Goal: Transaction & Acquisition: Book appointment/travel/reservation

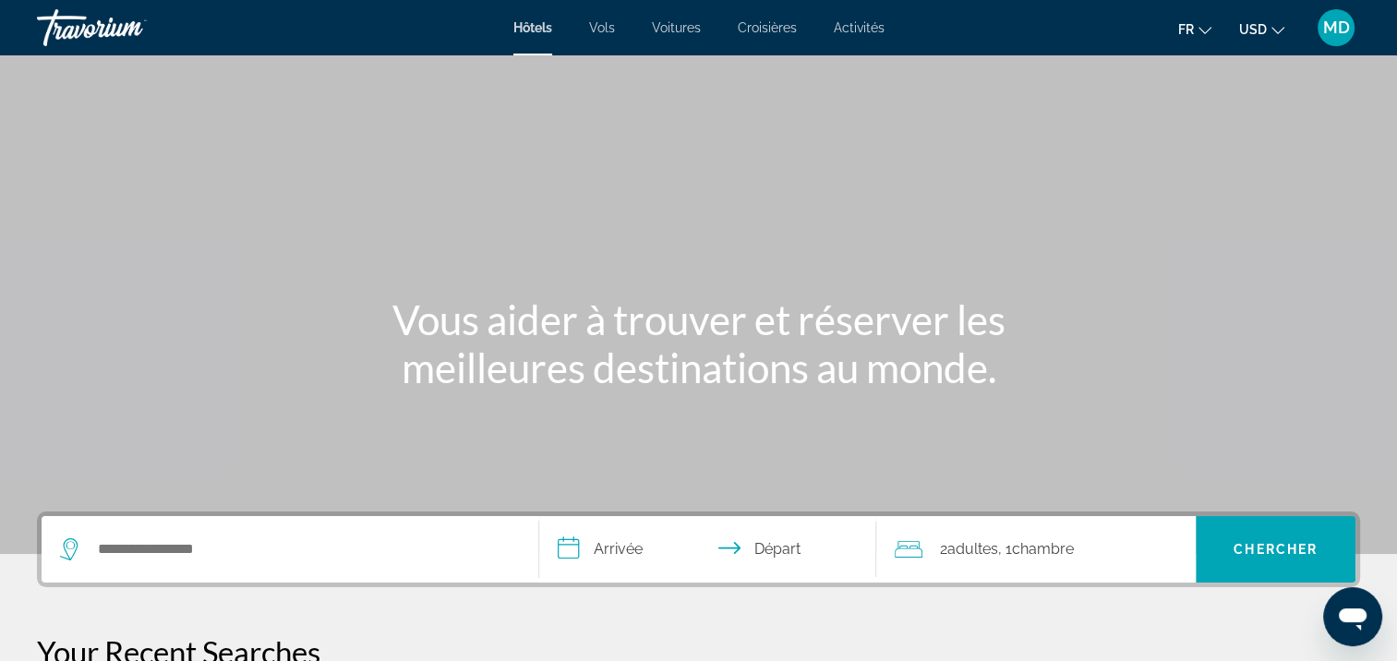
click at [1247, 32] on span "USD" at bounding box center [1253, 29] width 28 height 15
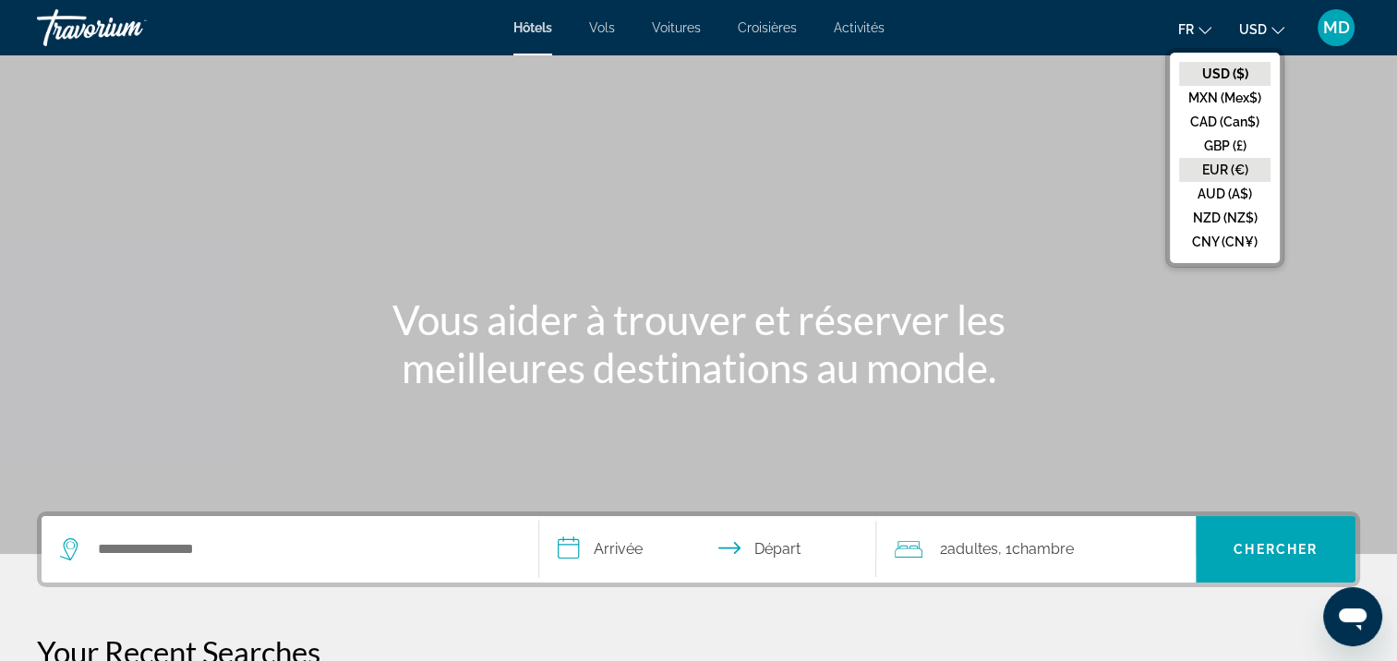
click at [1229, 162] on button "EUR (€)" at bounding box center [1224, 170] width 91 height 24
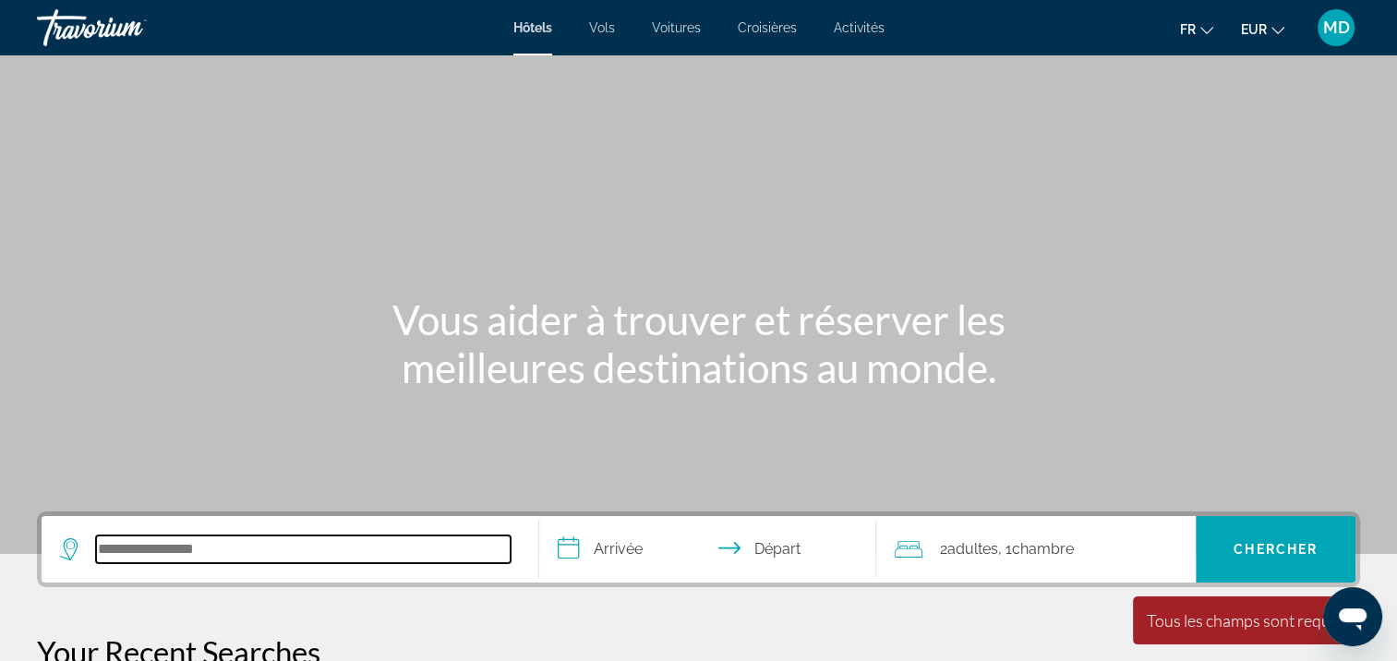
click at [343, 547] on input "Search hotel destination" at bounding box center [303, 549] width 414 height 28
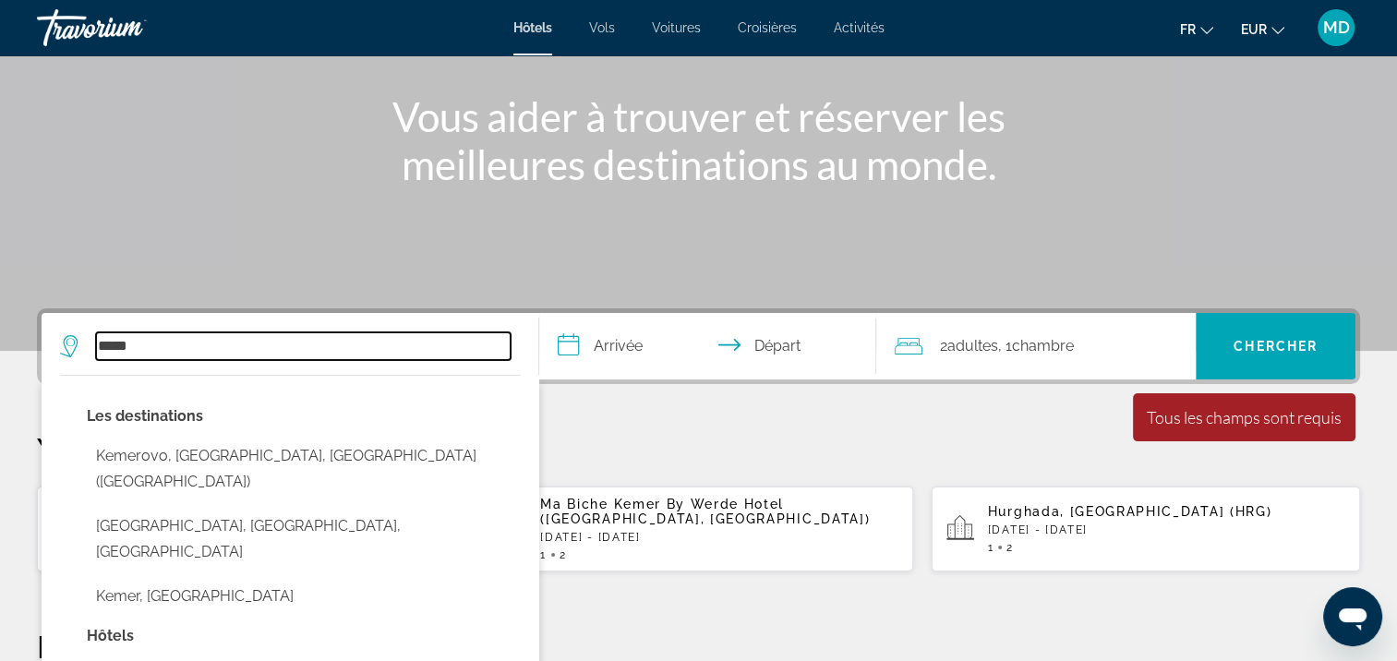
scroll to position [206, 0]
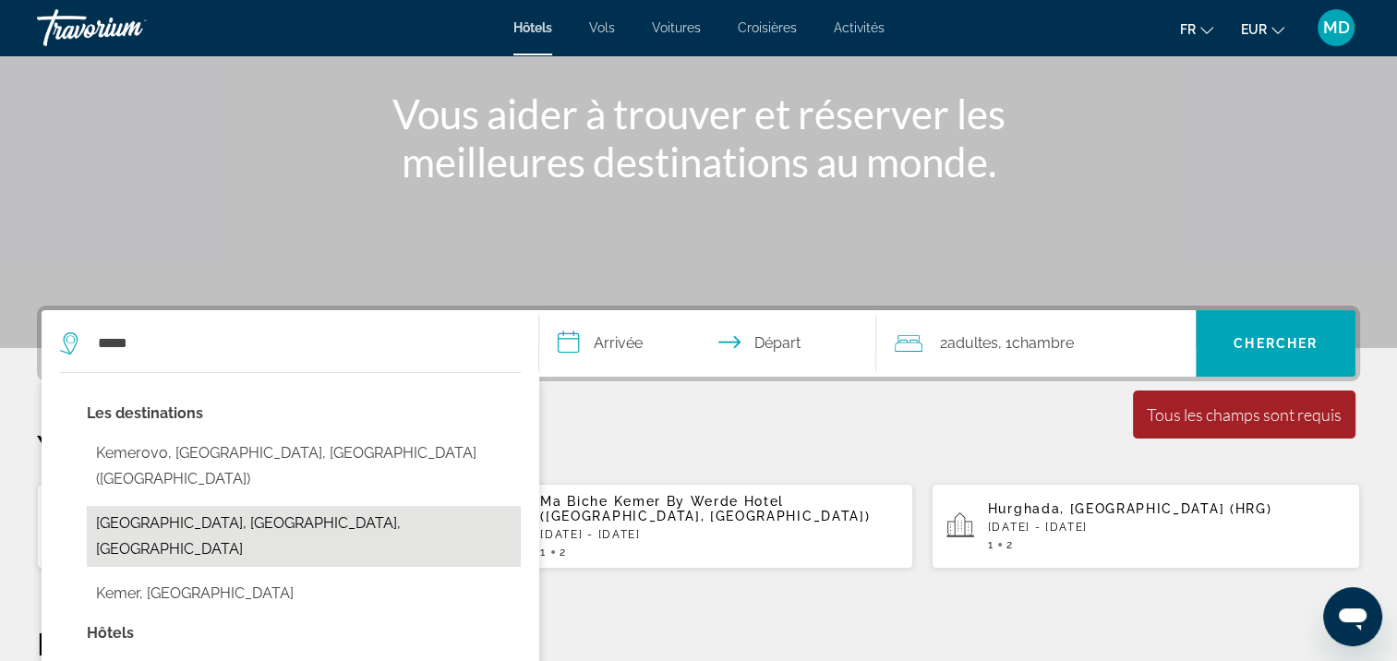
click at [222, 506] on button "[GEOGRAPHIC_DATA], [GEOGRAPHIC_DATA], [GEOGRAPHIC_DATA]" at bounding box center [304, 536] width 434 height 61
type input "**********"
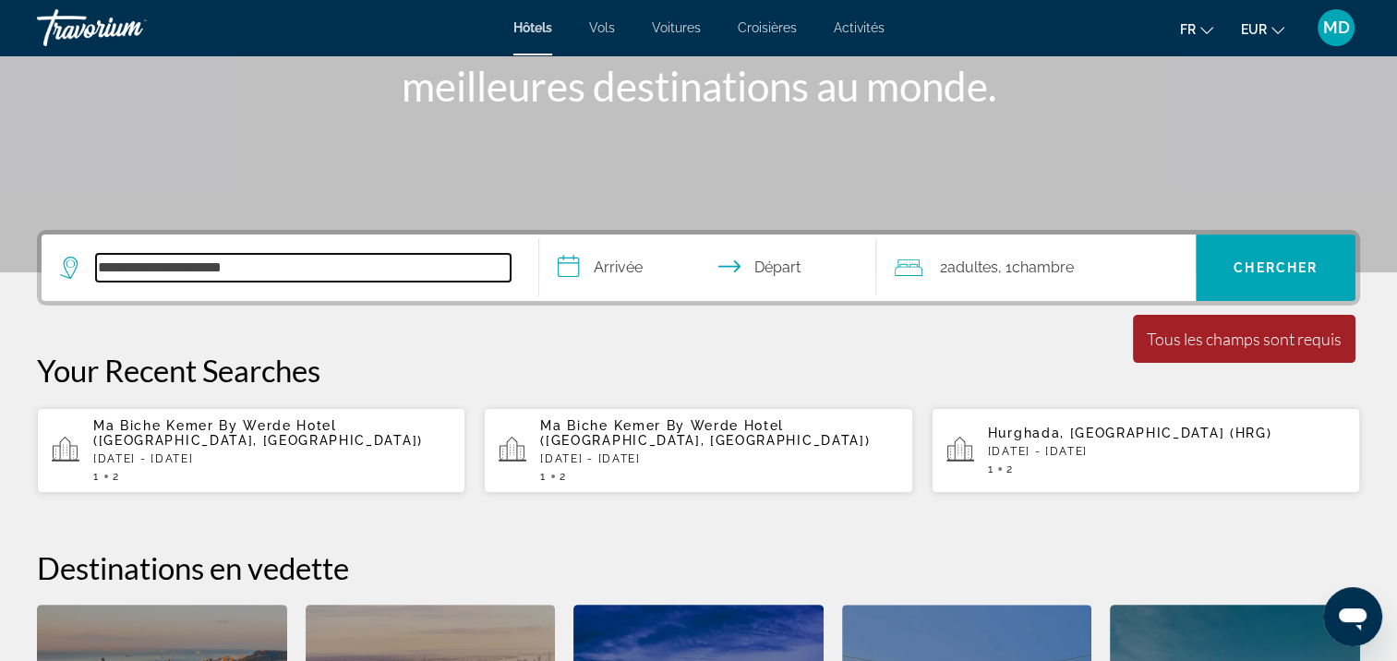
scroll to position [450, 0]
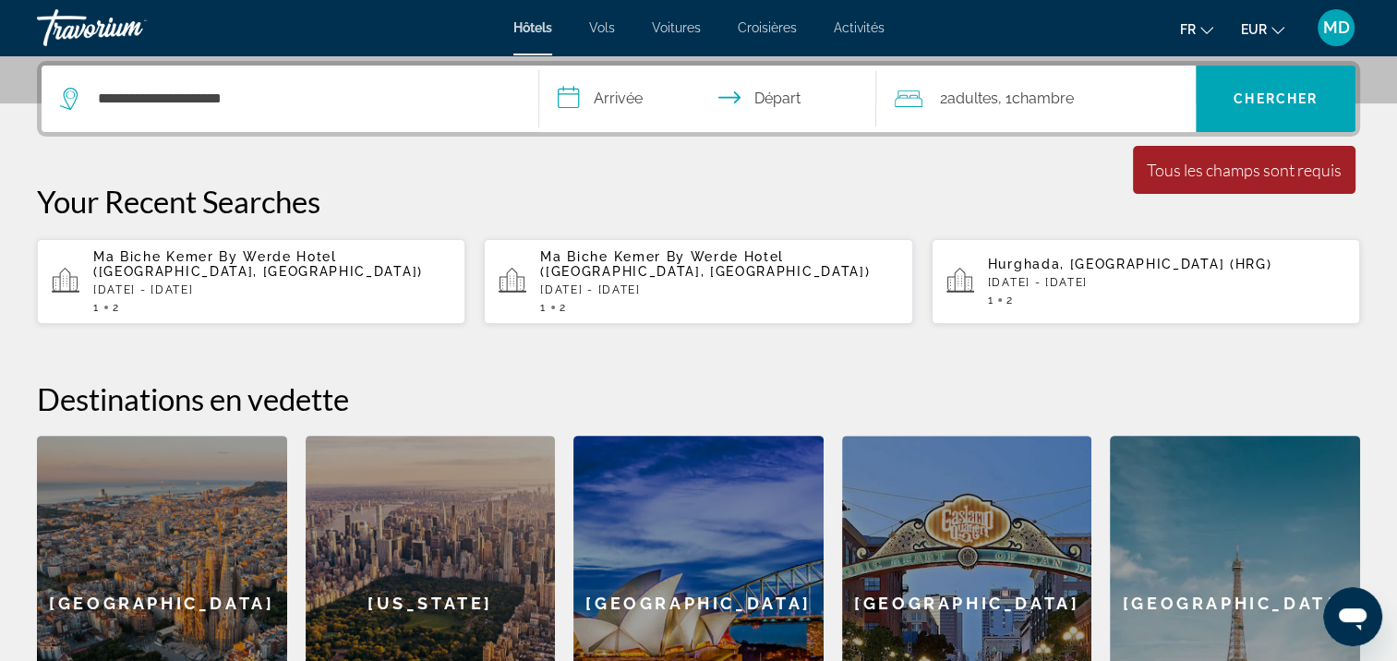
click at [630, 103] on input "**********" at bounding box center [711, 102] width 345 height 72
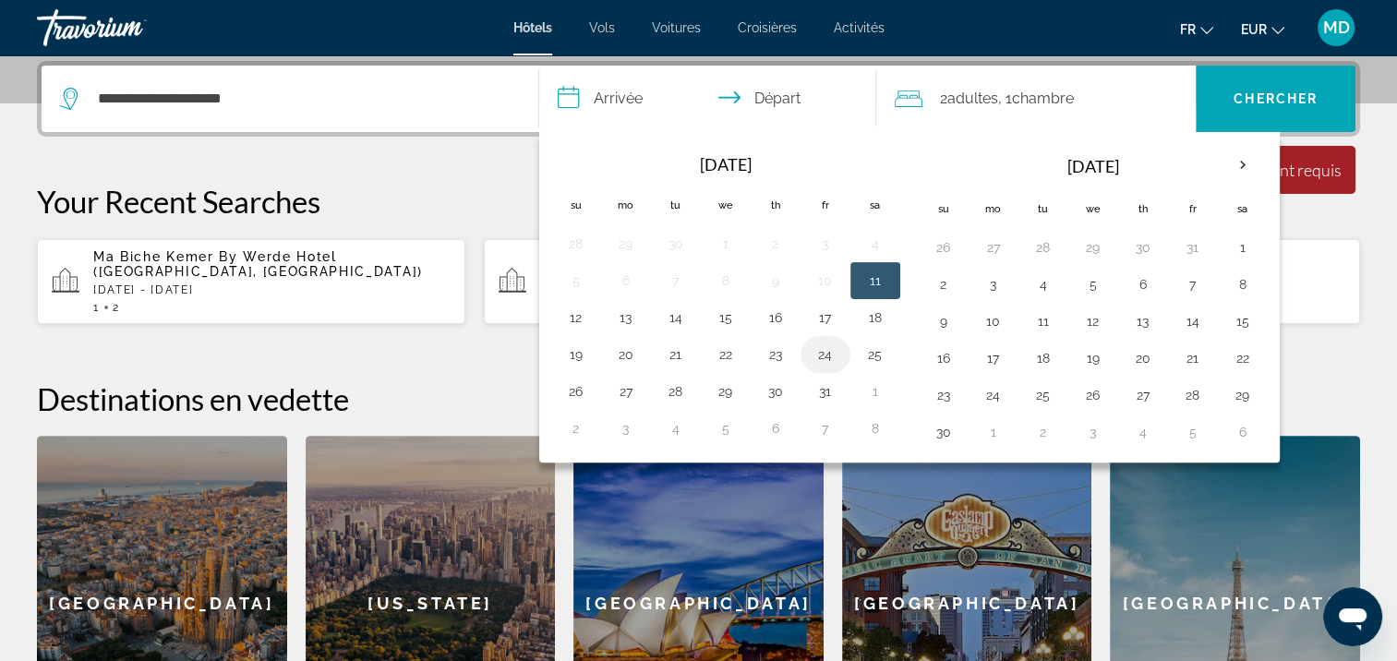
click at [822, 354] on button "24" at bounding box center [825, 355] width 30 height 26
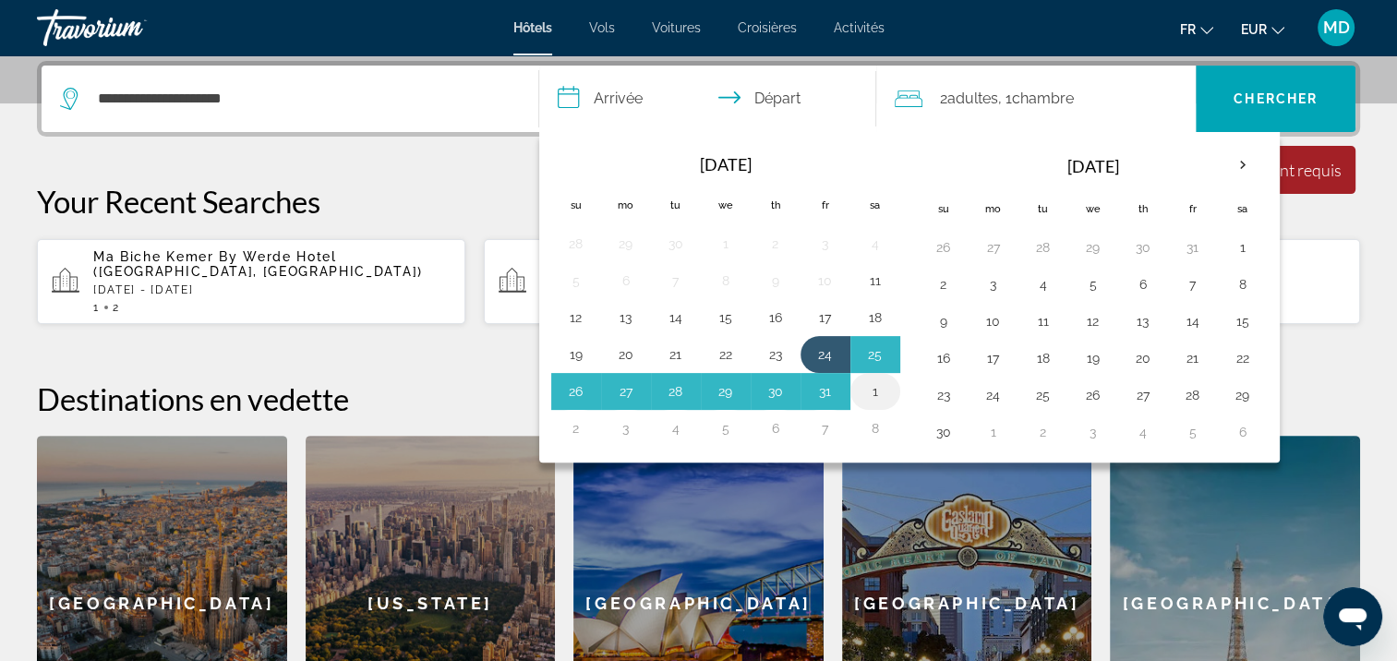
click at [882, 373] on td "1" at bounding box center [875, 391] width 50 height 37
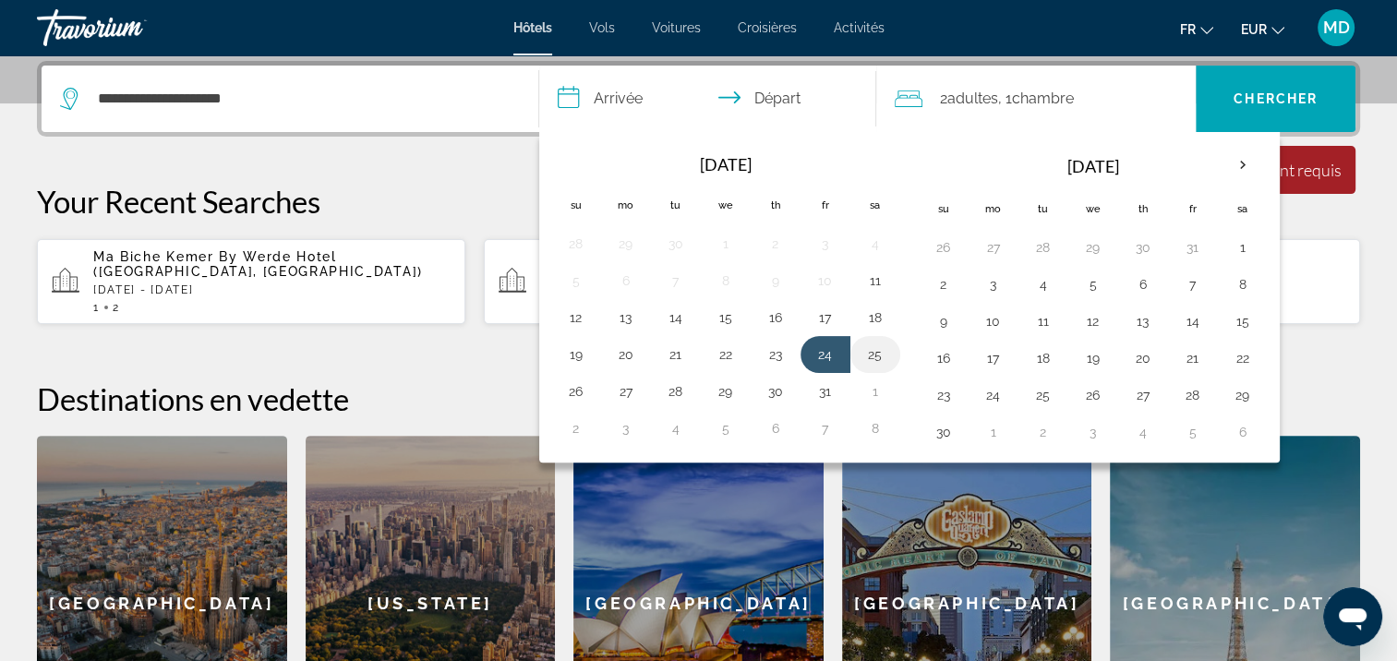
click at [876, 347] on button "25" at bounding box center [875, 355] width 30 height 26
type input "**********"
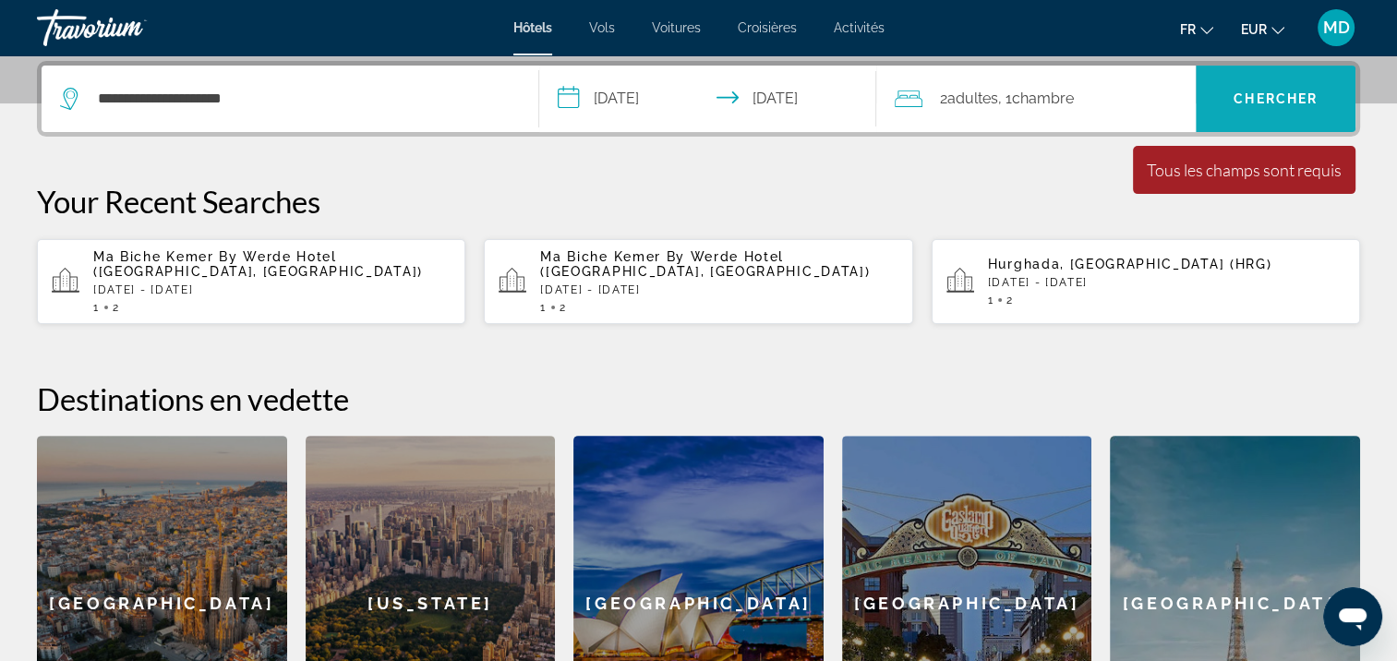
click at [1293, 102] on span "Chercher" at bounding box center [1275, 98] width 84 height 15
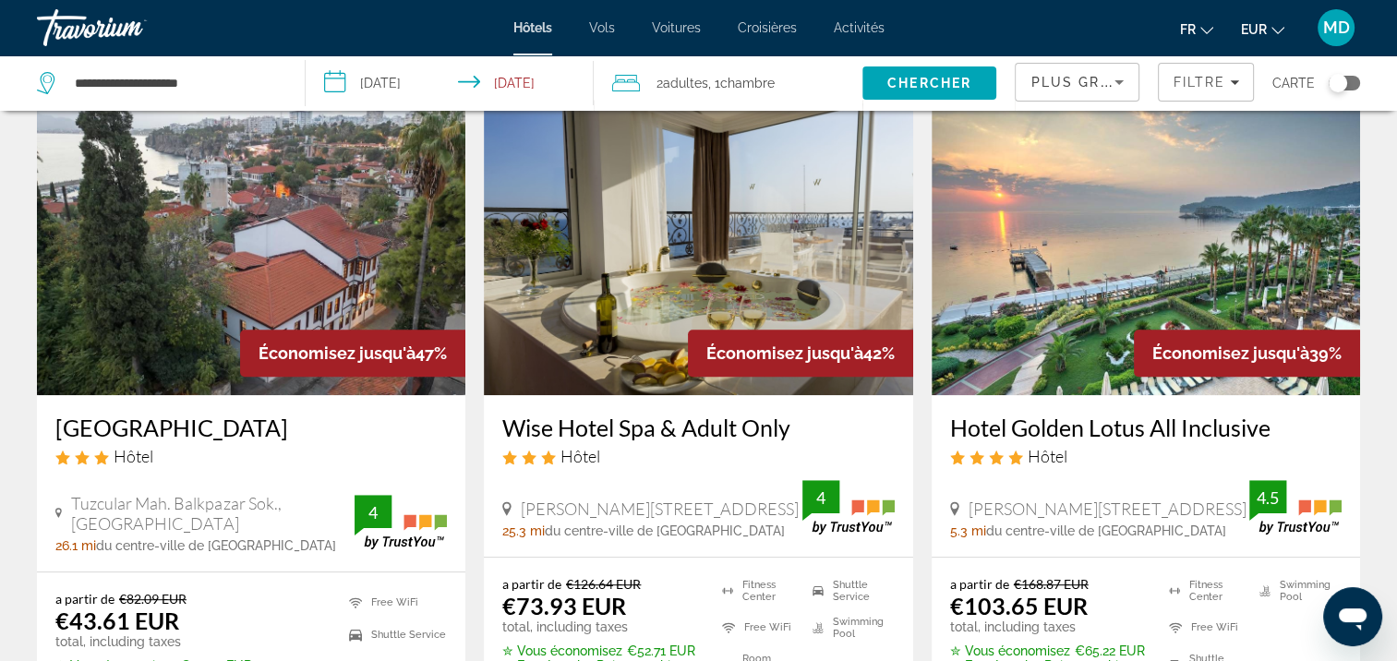
scroll to position [847, 0]
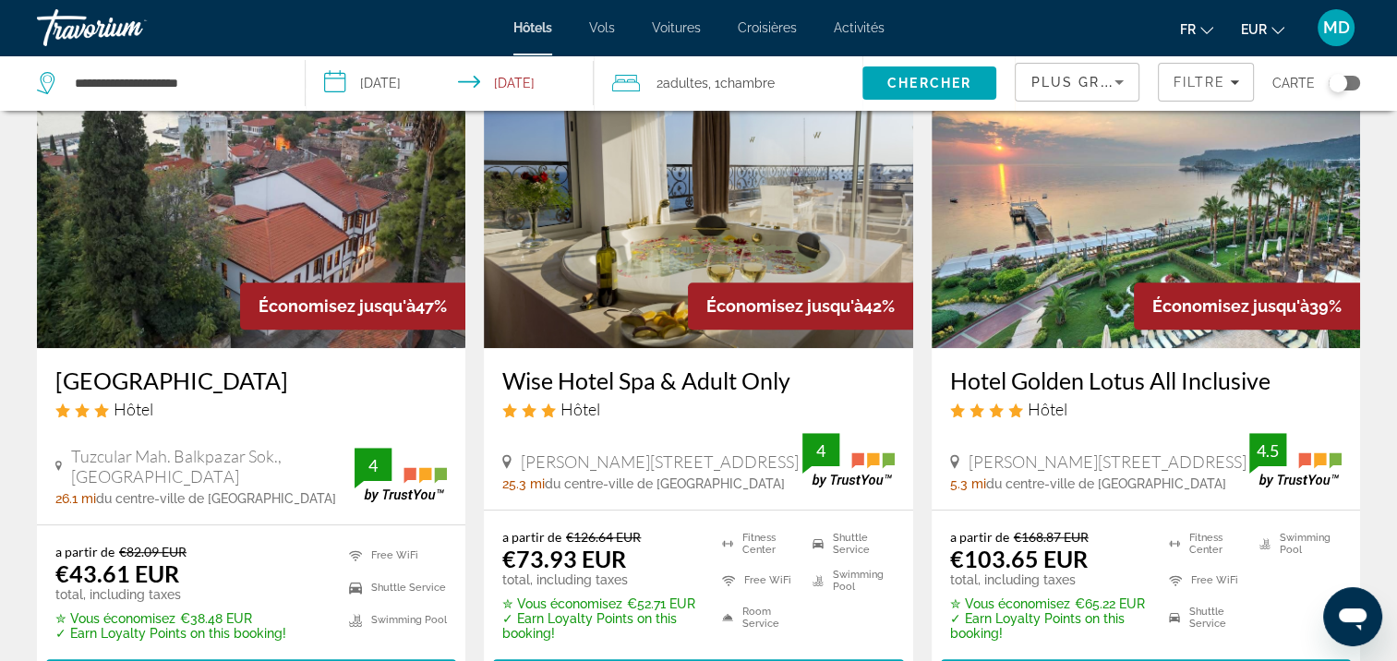
click at [1339, 85] on div "Toggle map" at bounding box center [1337, 83] width 18 height 18
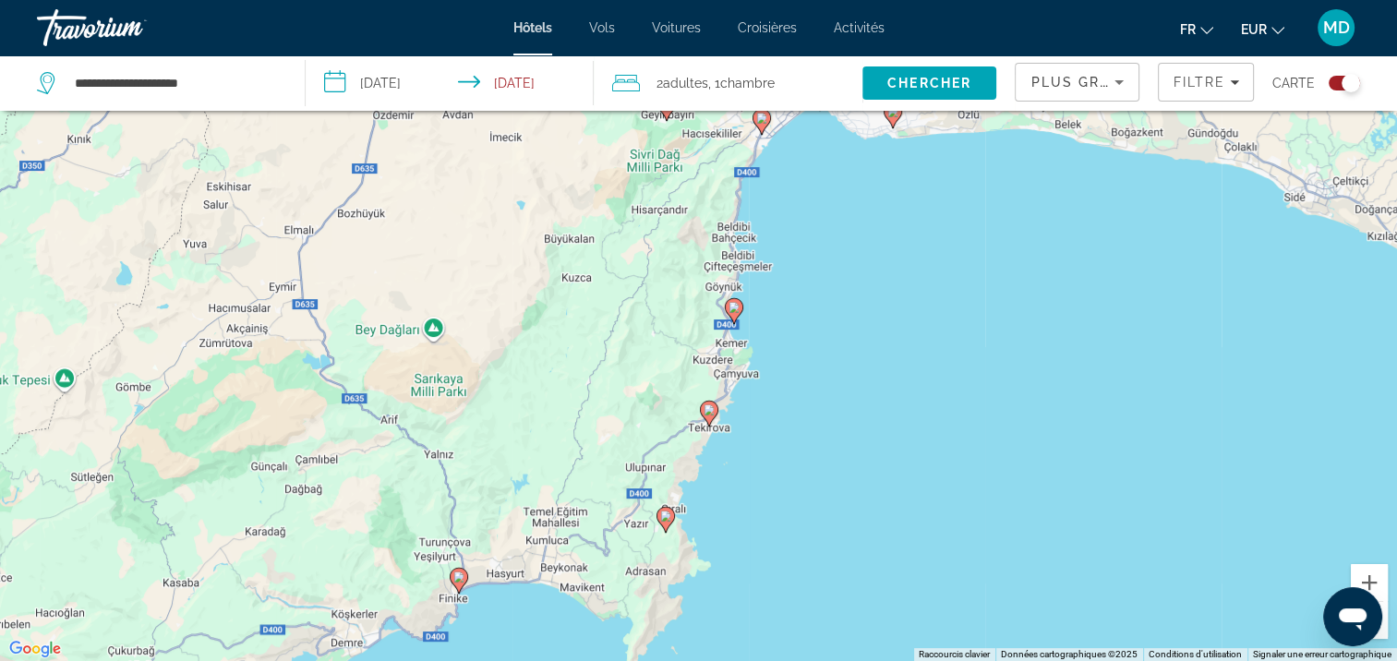
click at [742, 371] on div "Pour activer le glissement avec le clavier, appuyez sur Alt+Entrée. Une fois ce…" at bounding box center [698, 330] width 1397 height 661
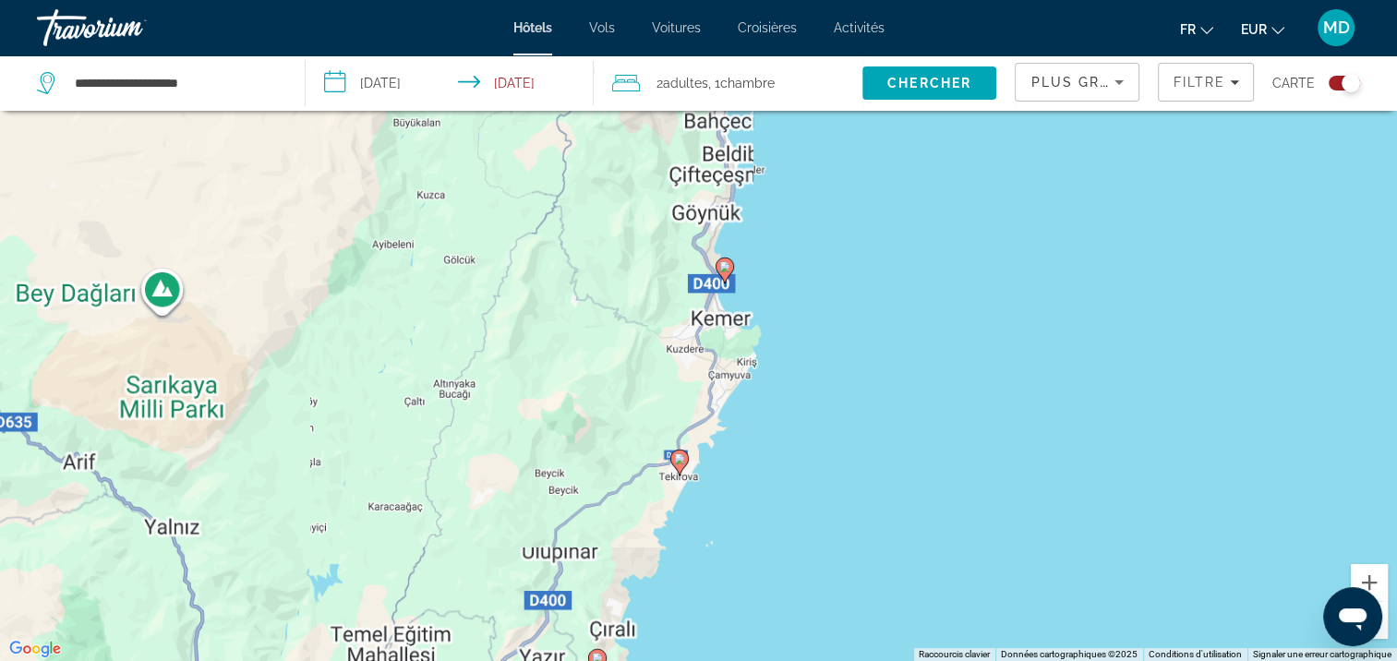
click at [742, 371] on div "Pour activer le glissement avec le clavier, appuyez sur Alt+Entrée. Une fois ce…" at bounding box center [698, 330] width 1397 height 661
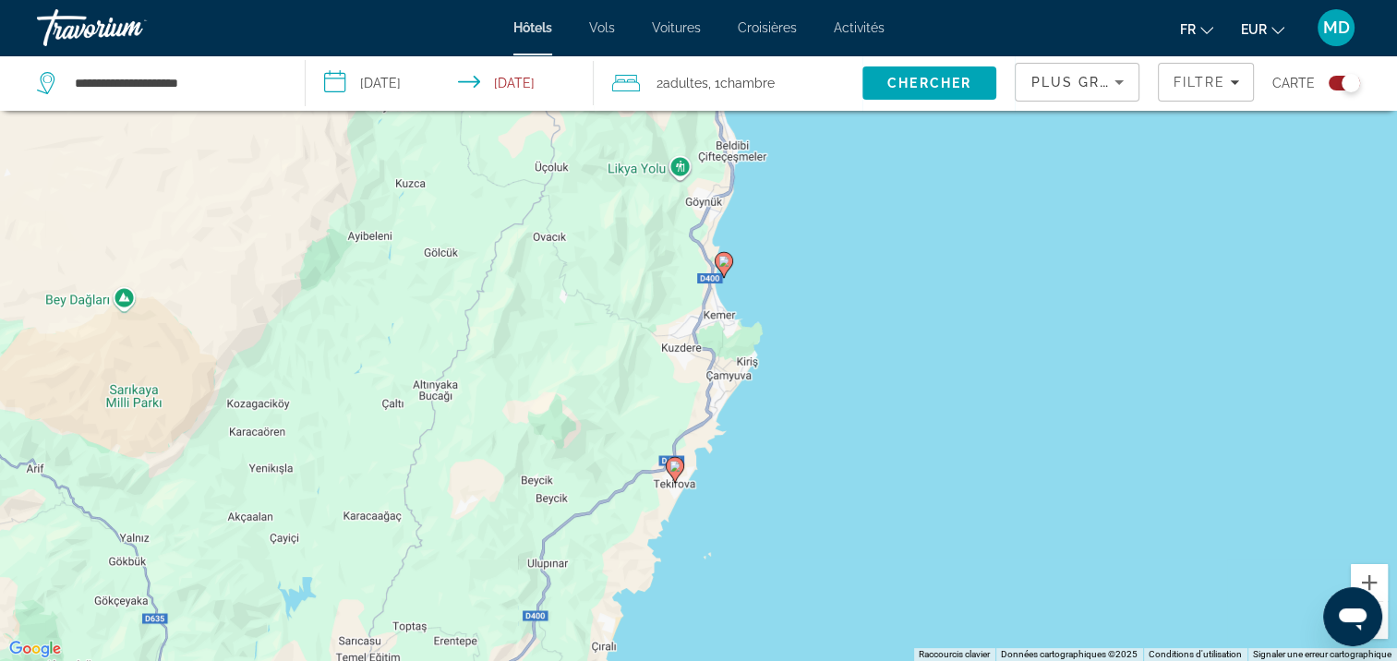
click at [742, 371] on div "Pour activer le glissement avec le clavier, appuyez sur Alt+Entrée. Une fois ce…" at bounding box center [698, 330] width 1397 height 661
click at [738, 369] on div "Pour activer le glissement avec le clavier, appuyez sur Alt+Entrée. Une fois ce…" at bounding box center [698, 330] width 1397 height 661
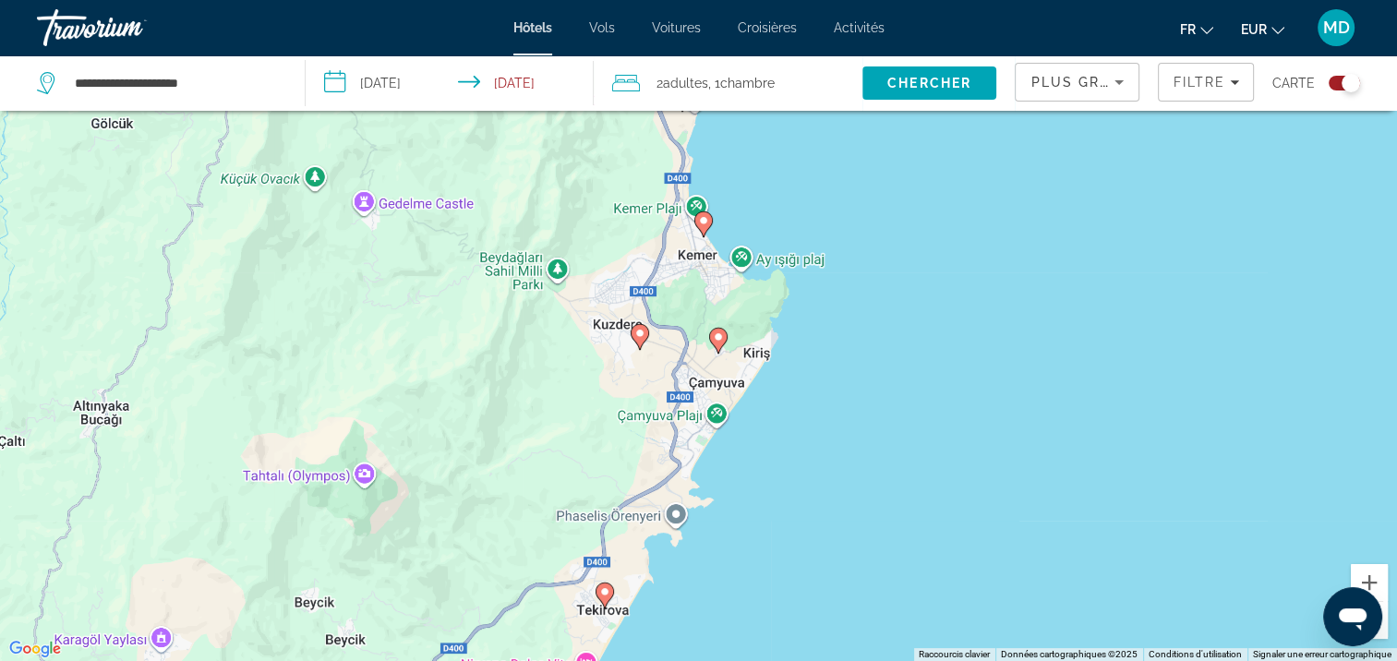
click at [711, 334] on g "Main content" at bounding box center [718, 341] width 18 height 26
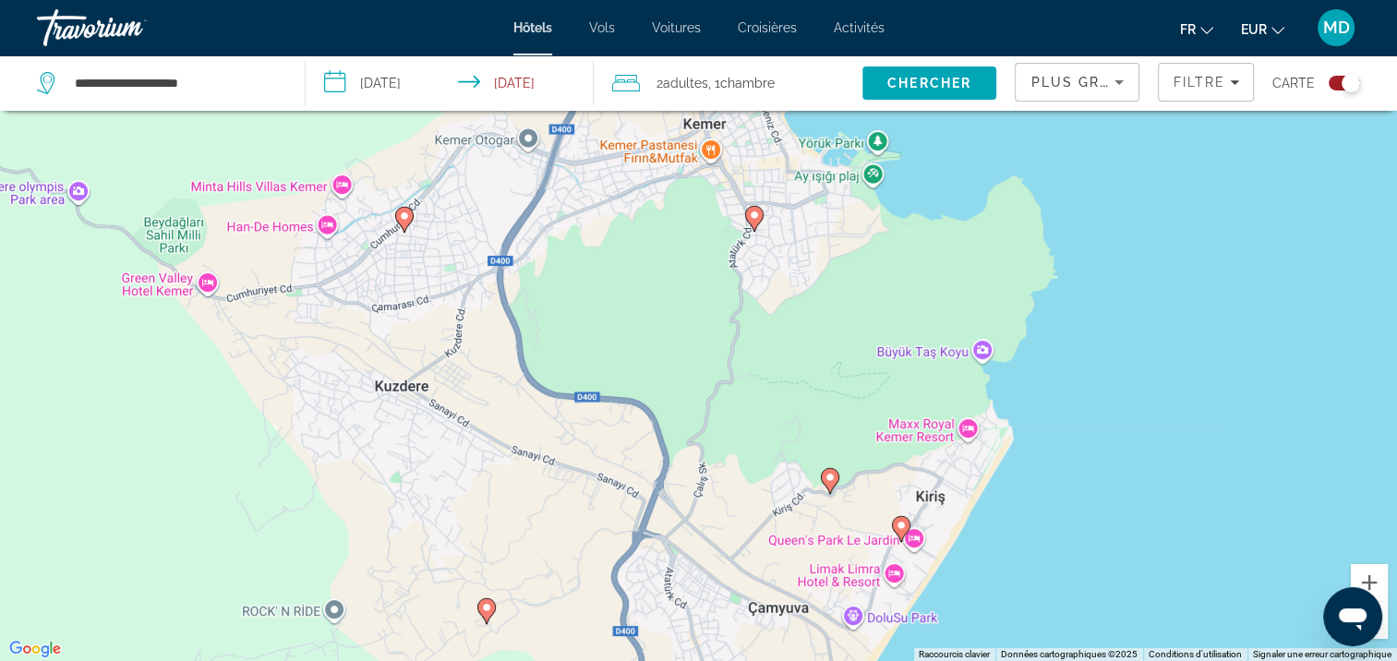
drag, startPoint x: 712, startPoint y: 270, endPoint x: 800, endPoint y: 445, distance: 196.5
click at [800, 445] on div "Pour activer le glissement avec le clavier, appuyez sur Alt+Entrée. Une fois ce…" at bounding box center [698, 330] width 1397 height 661
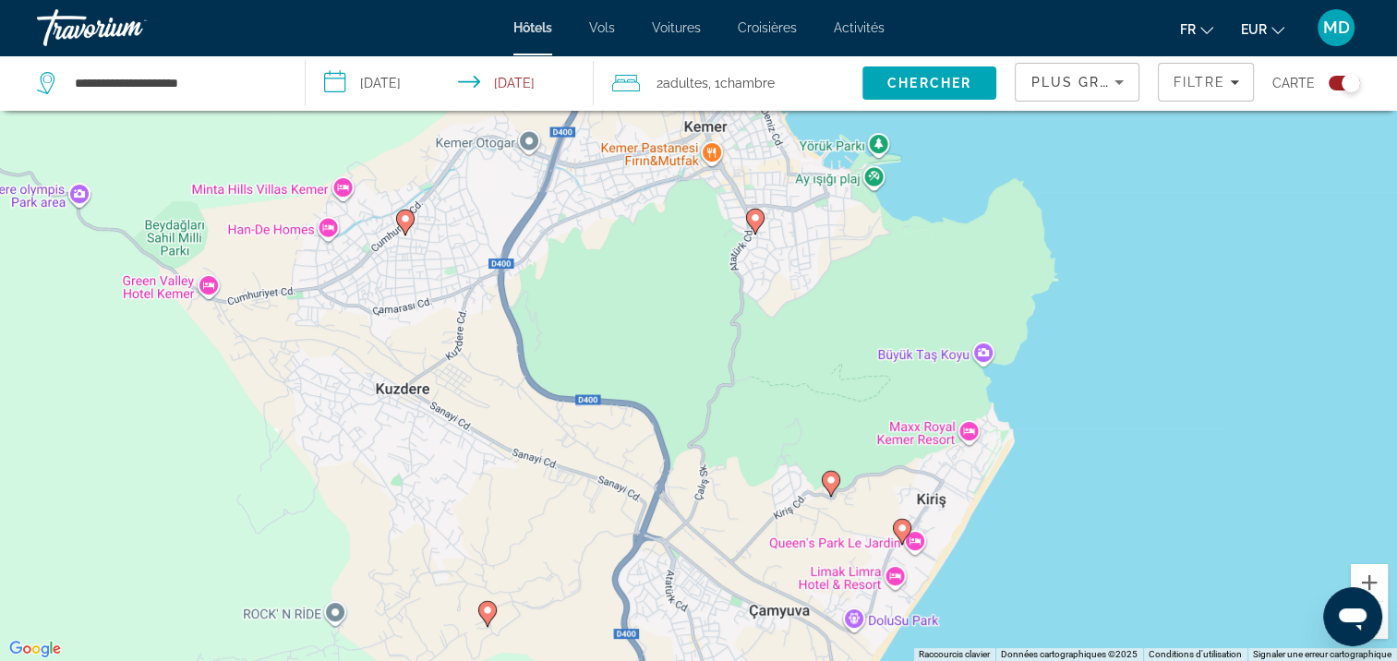
click at [751, 287] on div "Pour activer le glissement avec le clavier, appuyez sur Alt+Entrée. Une fois ce…" at bounding box center [698, 330] width 1397 height 661
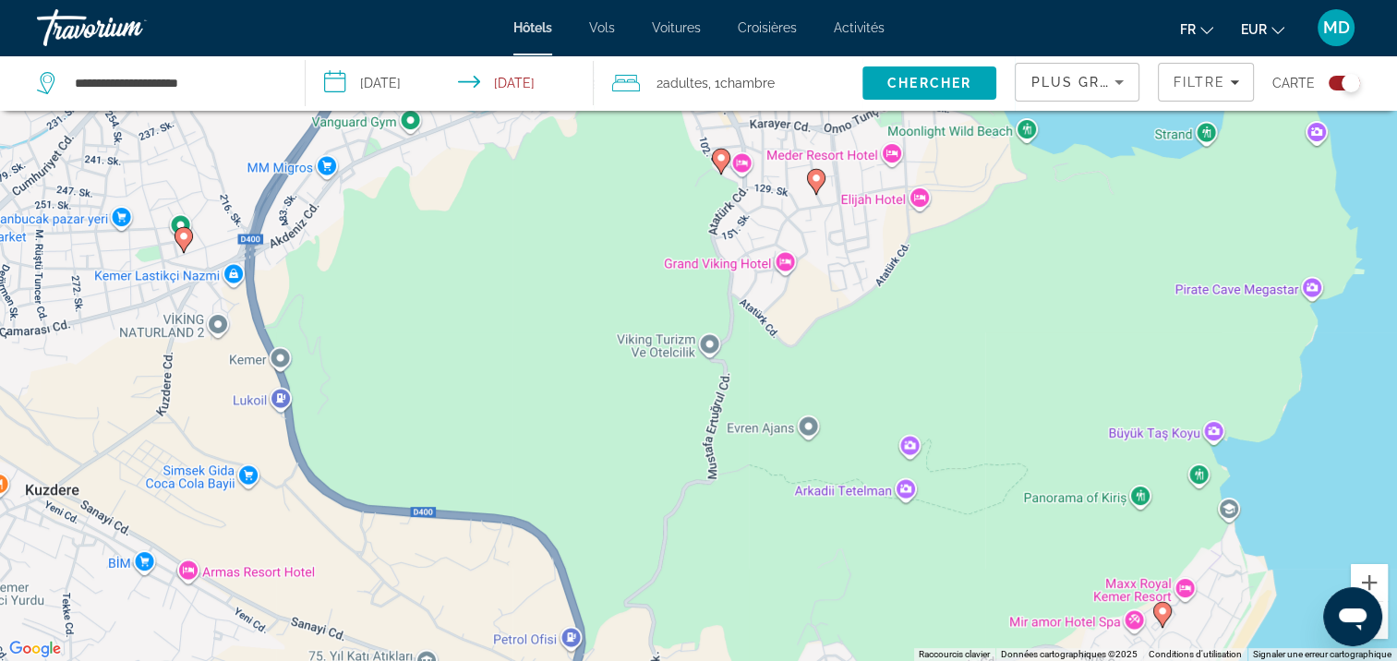
click at [753, 241] on div "Pour activer le glissement avec le clavier, appuyez sur Alt+Entrée. Une fois ce…" at bounding box center [698, 330] width 1397 height 661
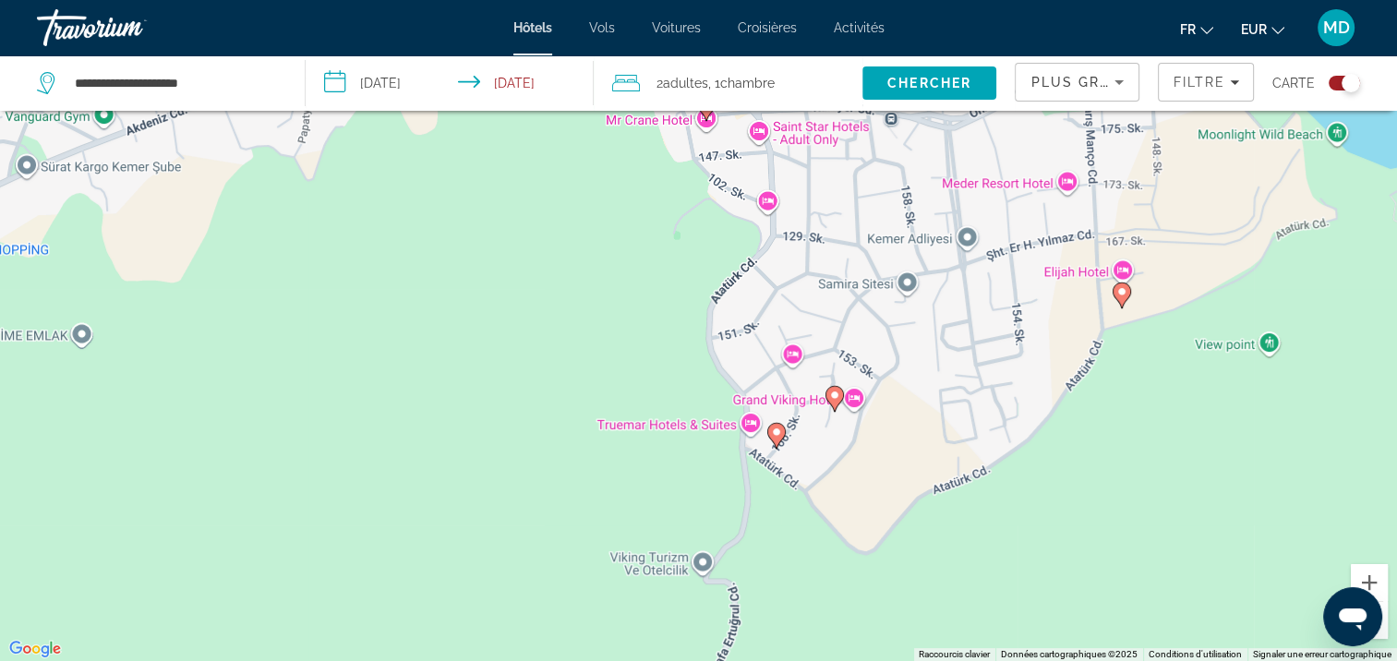
drag, startPoint x: 724, startPoint y: 193, endPoint x: 773, endPoint y: 342, distance: 156.5
click at [773, 342] on div "Pour activer le glissement avec le clavier, appuyez sur Alt+Entrée. Une fois ce…" at bounding box center [698, 330] width 1397 height 661
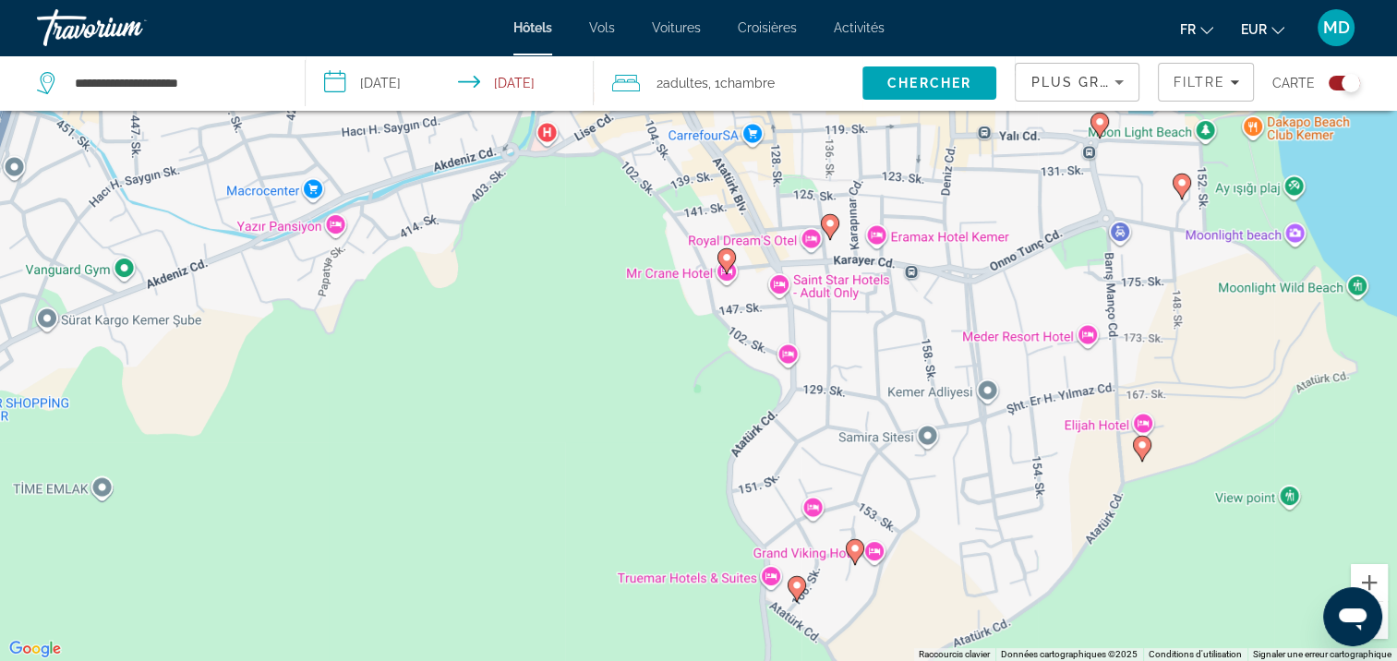
drag, startPoint x: 768, startPoint y: 272, endPoint x: 772, endPoint y: 381, distance: 109.0
click at [772, 381] on div "Pour activer le glissement avec le clavier, appuyez sur Alt+Entrée. Une fois ce…" at bounding box center [698, 330] width 1397 height 661
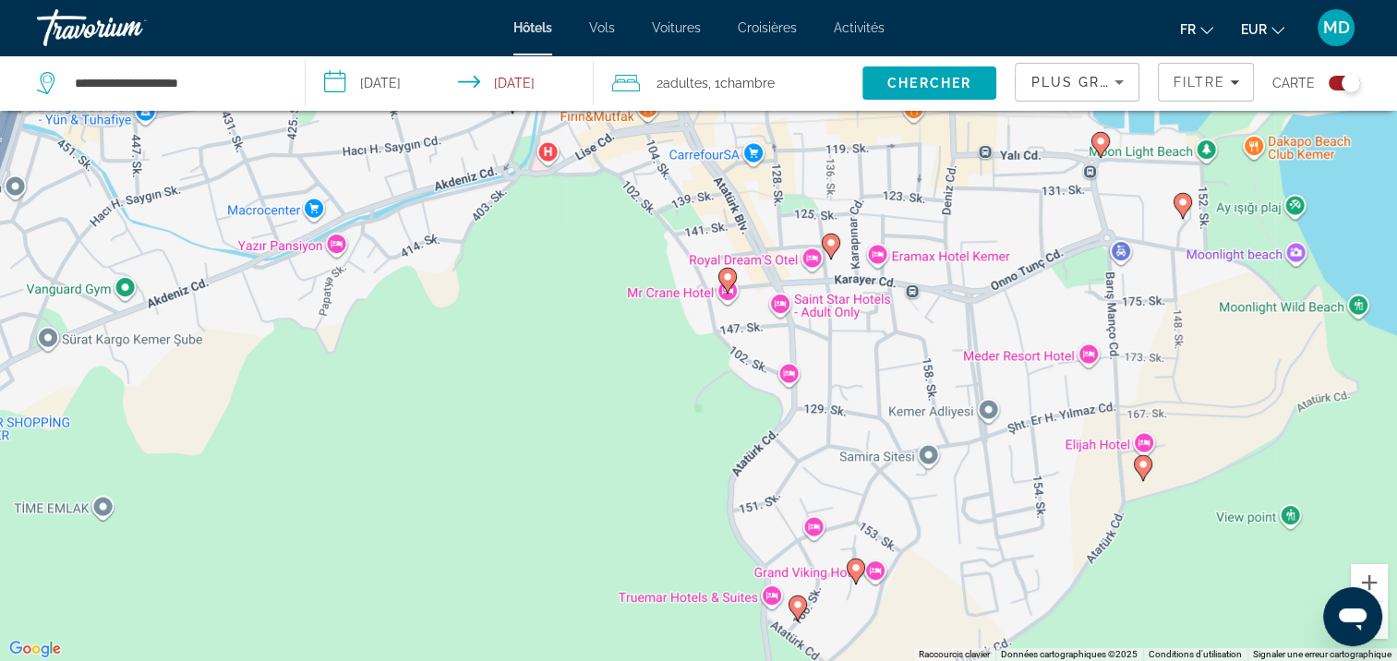
click at [720, 324] on div "Pour activer le glissement avec le clavier, appuyez sur Alt+Entrée. Une fois ce…" at bounding box center [698, 330] width 1397 height 661
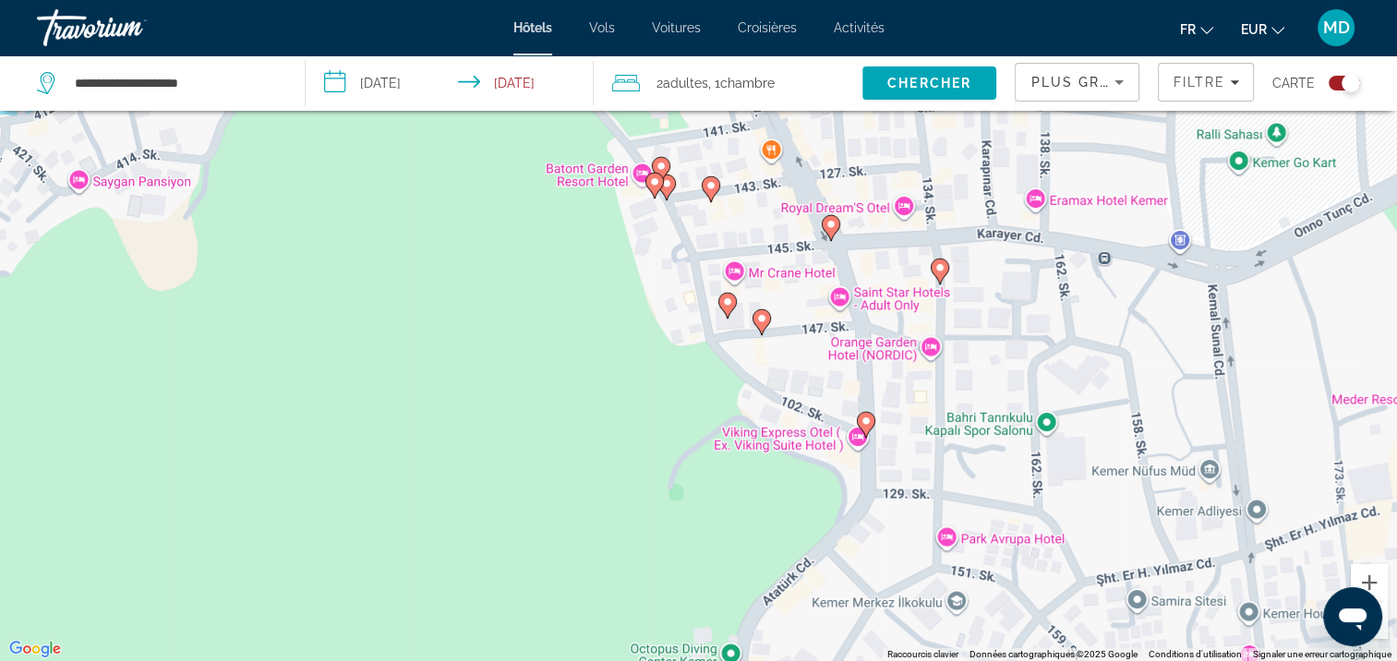
click at [709, 251] on div "Pour activer le glissement avec le clavier, appuyez sur Alt+Entrée. Une fois ce…" at bounding box center [698, 330] width 1397 height 661
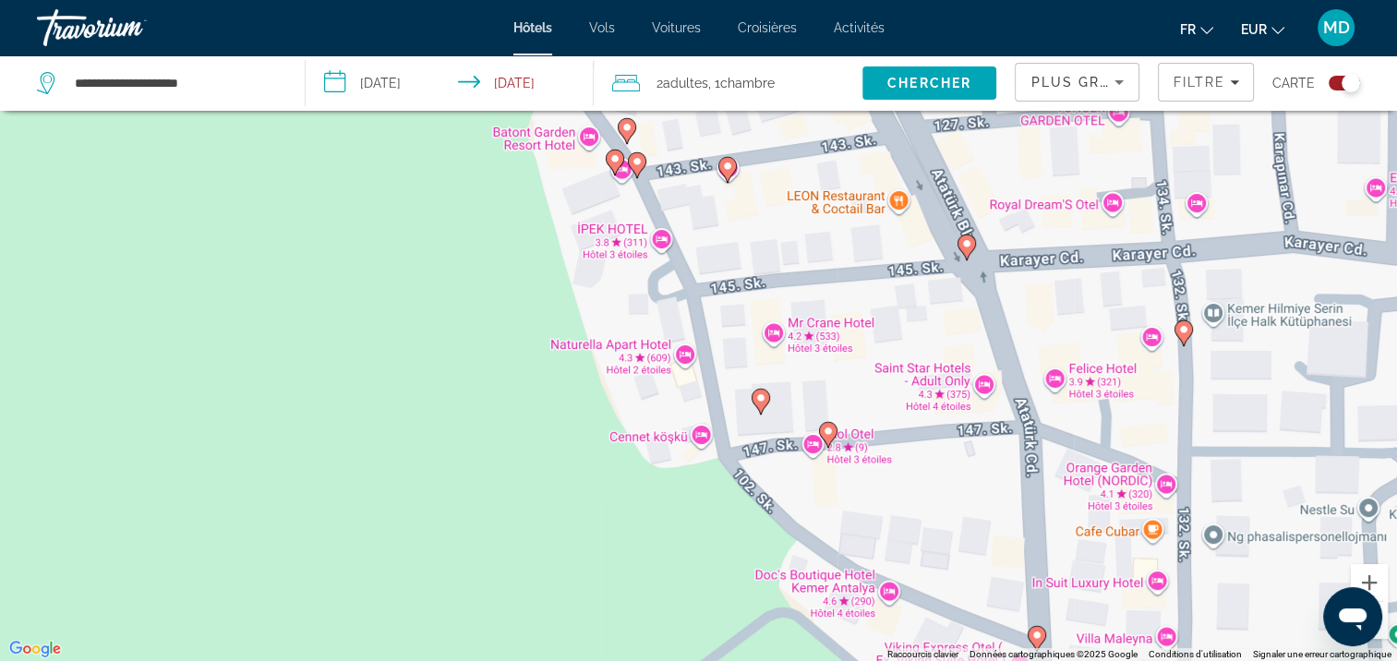
drag, startPoint x: 708, startPoint y: 248, endPoint x: 760, endPoint y: 342, distance: 106.6
click at [760, 342] on div "Pour activer le glissement avec le clavier, appuyez sur Alt+Entrée. Une fois ce…" at bounding box center [698, 330] width 1397 height 661
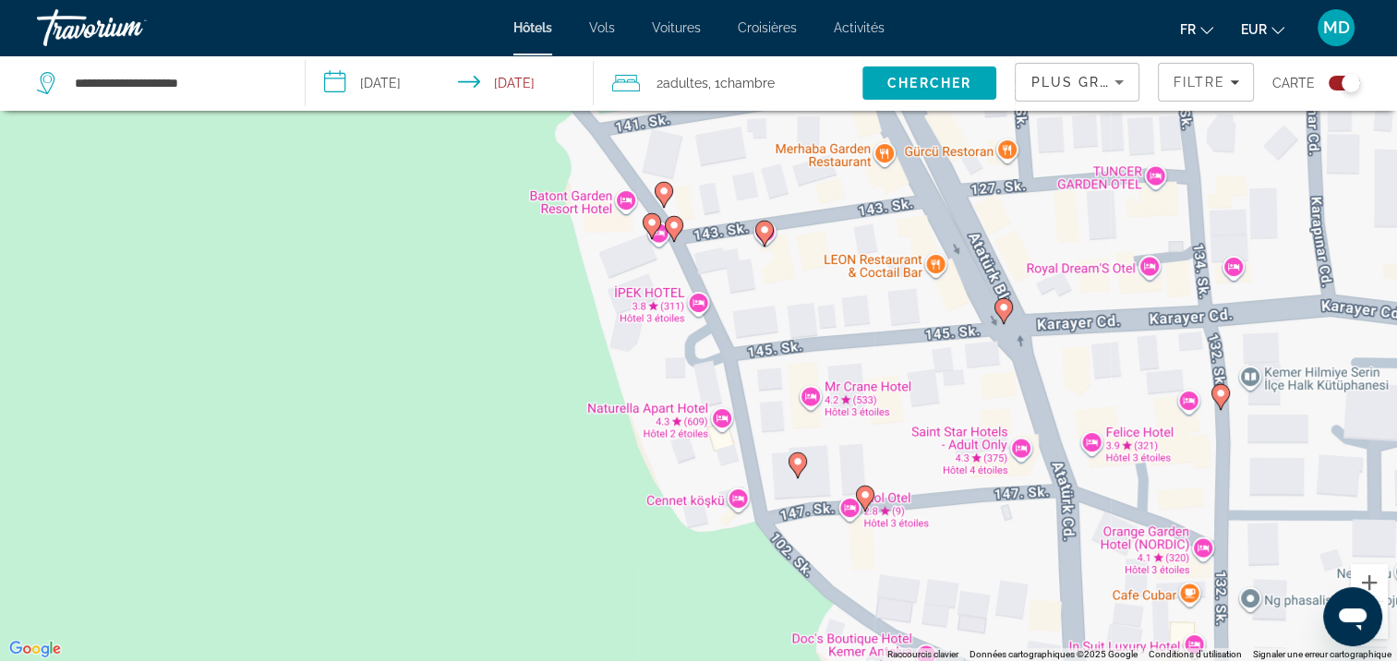
click at [768, 233] on image "Main content" at bounding box center [764, 229] width 11 height 11
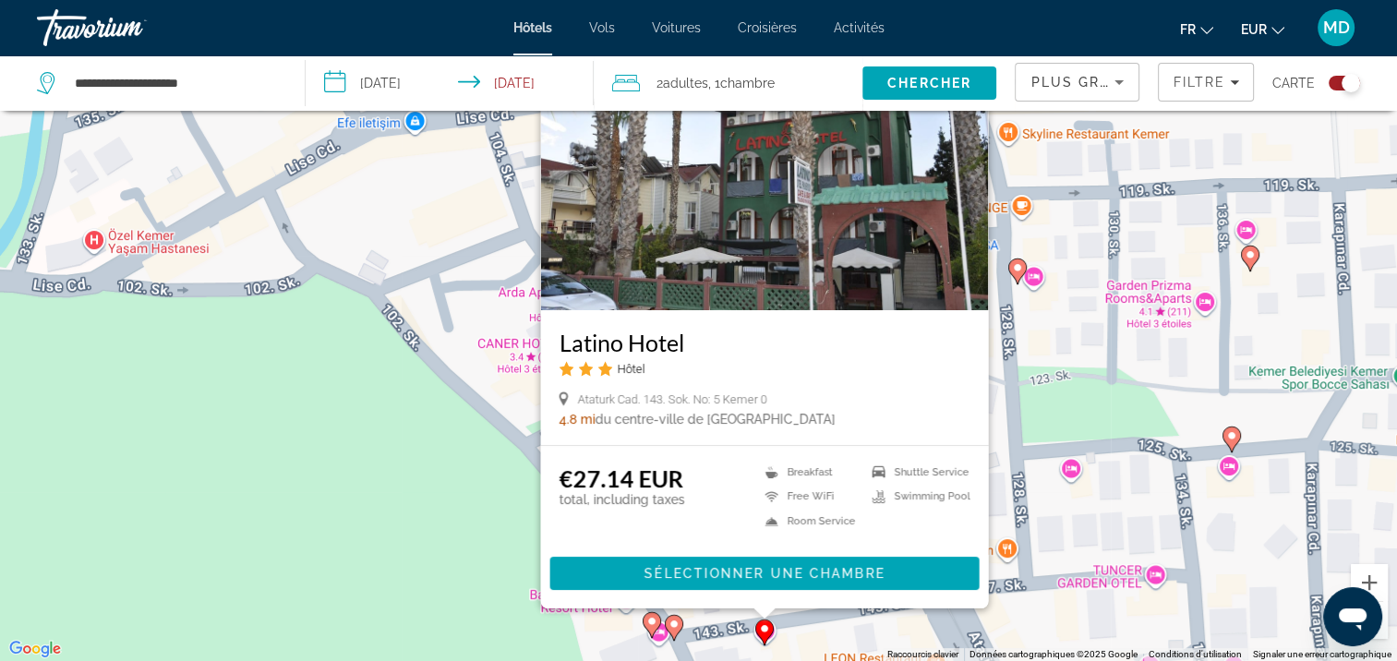
click at [1053, 375] on div "Pour activer le glissement avec le clavier, appuyez sur Alt+Entrée. Une fois ce…" at bounding box center [698, 330] width 1397 height 661
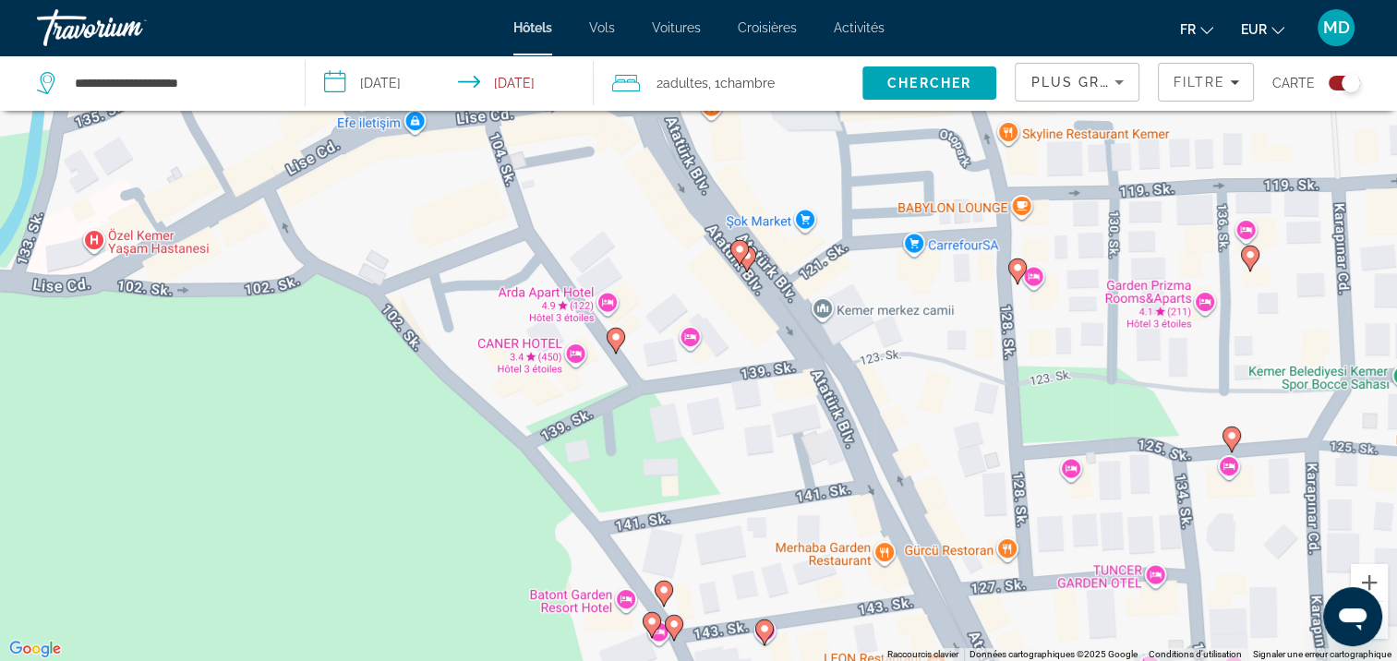
click at [660, 597] on icon "Main content" at bounding box center [662, 594] width 17 height 24
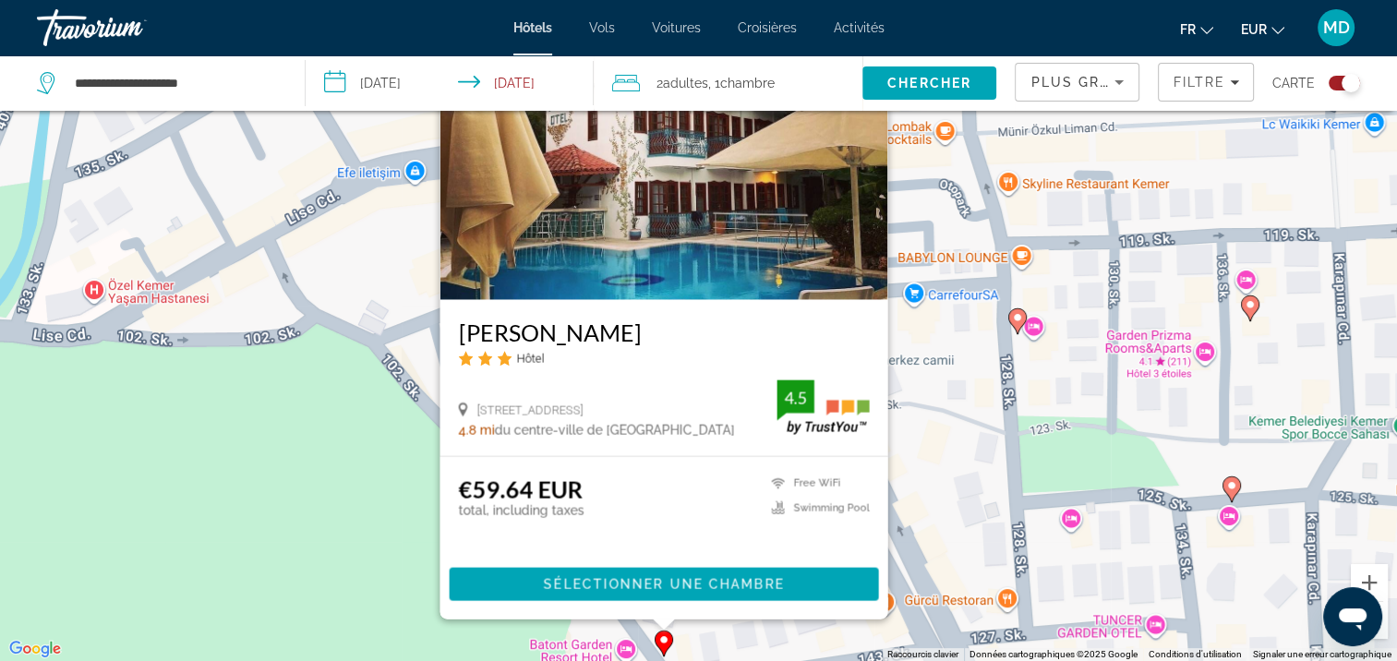
click at [989, 458] on div "Pour activer le glissement avec le clavier, appuyez sur Alt+Entrée. Une fois ce…" at bounding box center [698, 330] width 1397 height 661
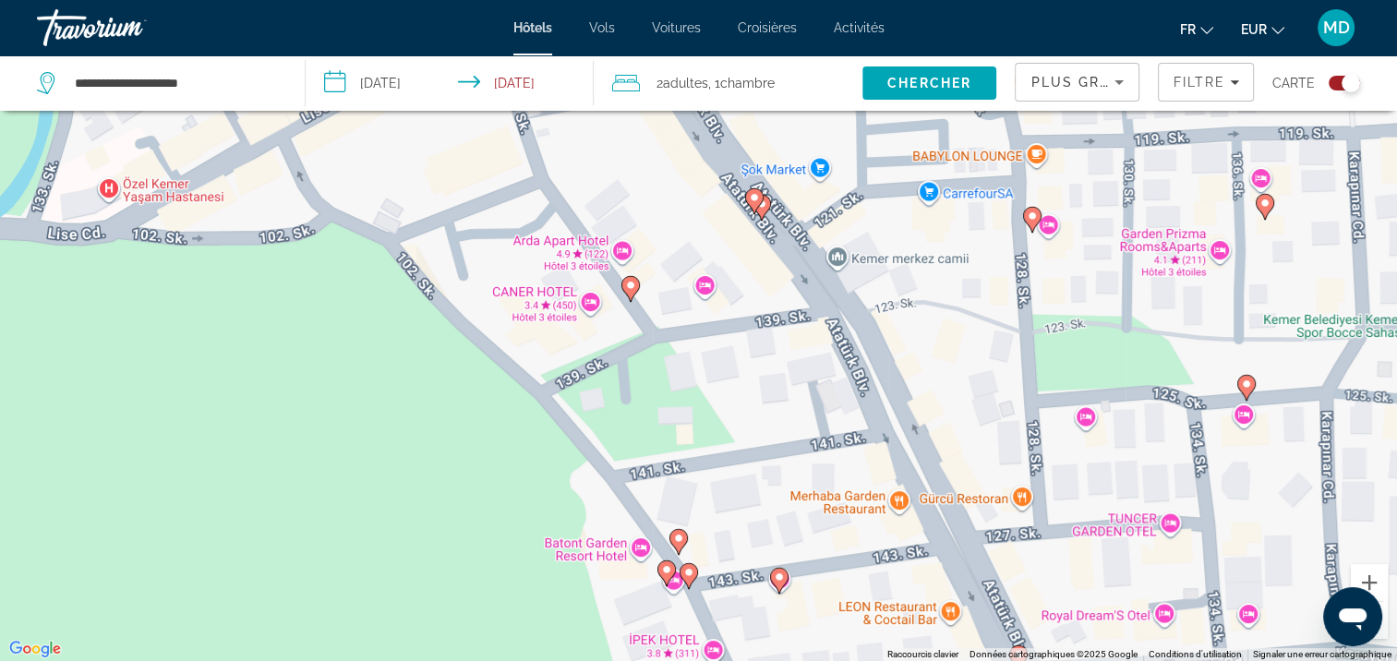
drag, startPoint x: 720, startPoint y: 585, endPoint x: 737, endPoint y: 465, distance: 121.1
click at [737, 465] on div "Pour activer le glissement avec le clavier, appuyez sur Alt+Entrée. Une fois ce…" at bounding box center [698, 330] width 1397 height 661
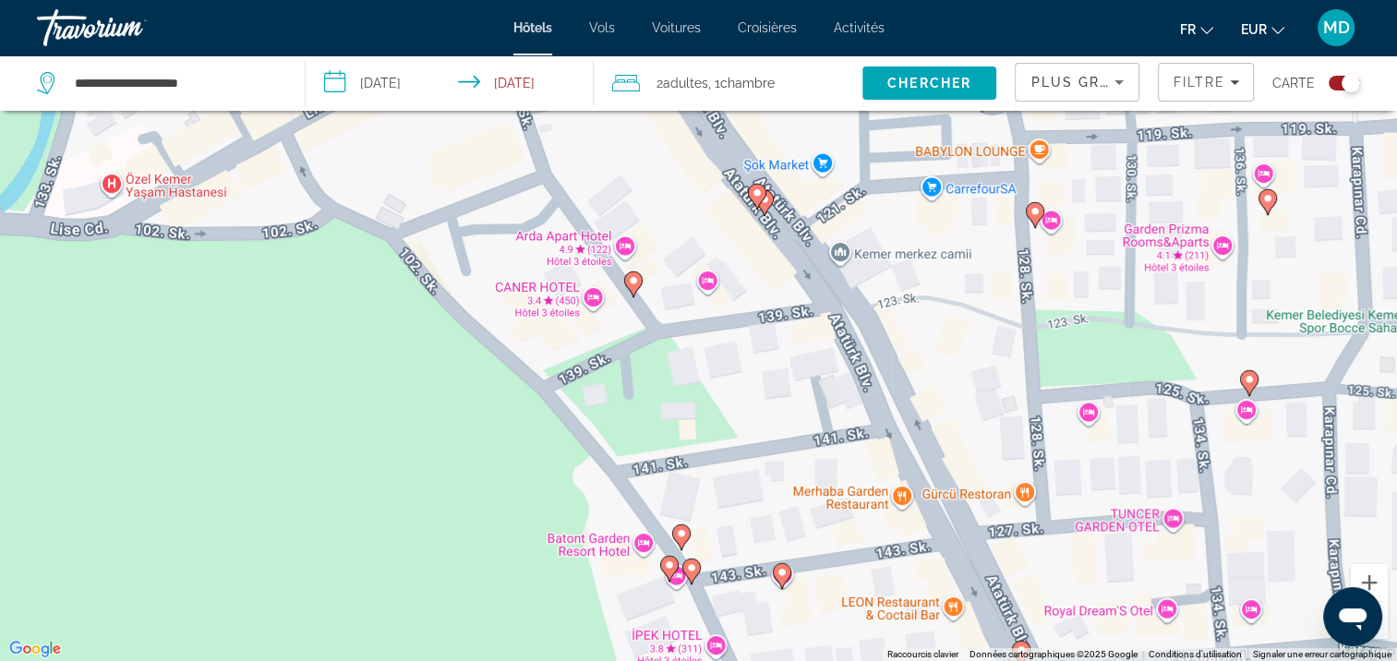
click at [634, 280] on image "Main content" at bounding box center [633, 280] width 11 height 11
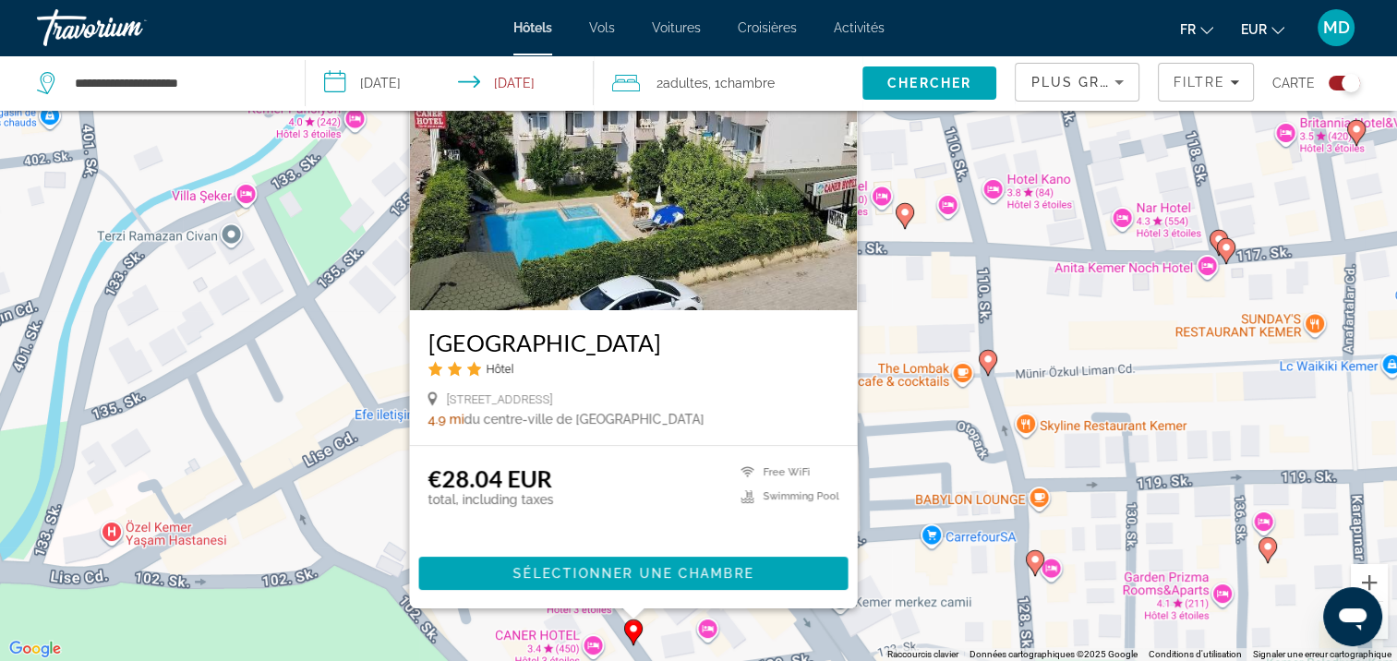
click at [937, 354] on div "Pour activer le glissement avec le clavier, appuyez sur Alt+Entrée. Une fois ce…" at bounding box center [698, 330] width 1397 height 661
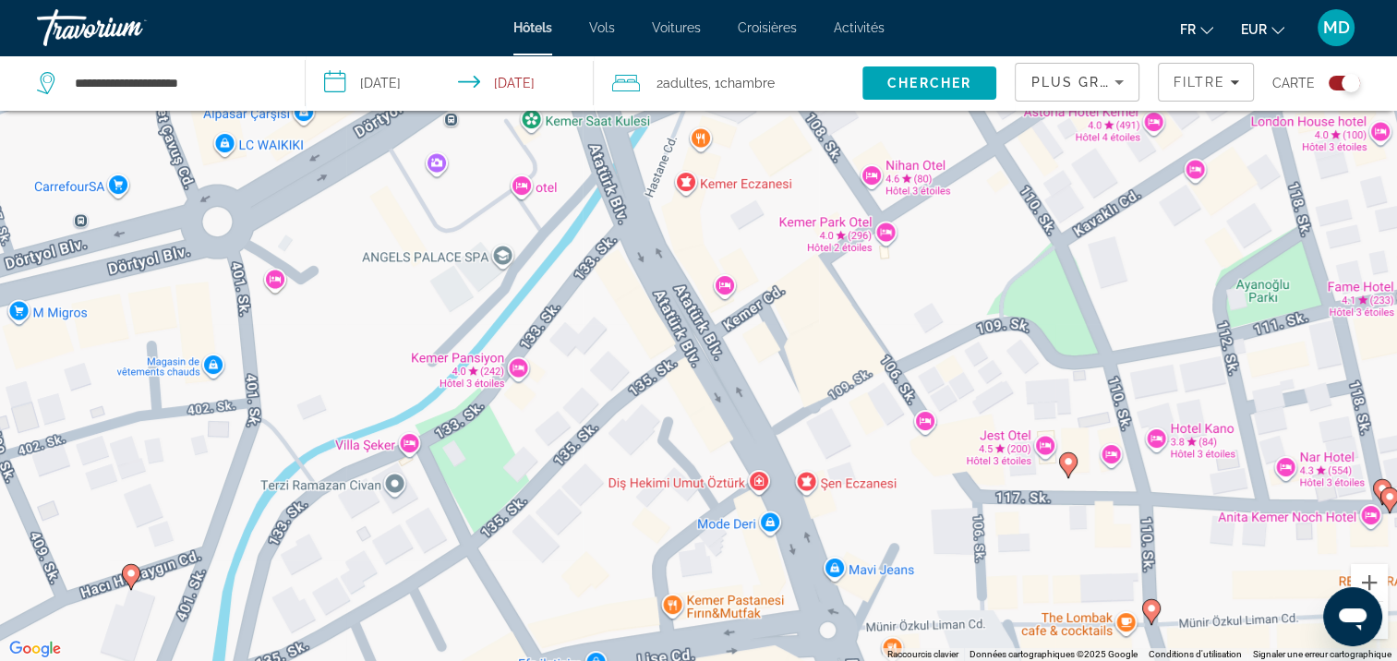
drag, startPoint x: 419, startPoint y: 378, endPoint x: 594, endPoint y: 651, distance: 324.2
click at [594, 651] on div "Pour activer le glissement avec le clavier, appuyez sur Alt+Entrée. Une fois ce…" at bounding box center [698, 330] width 1397 height 661
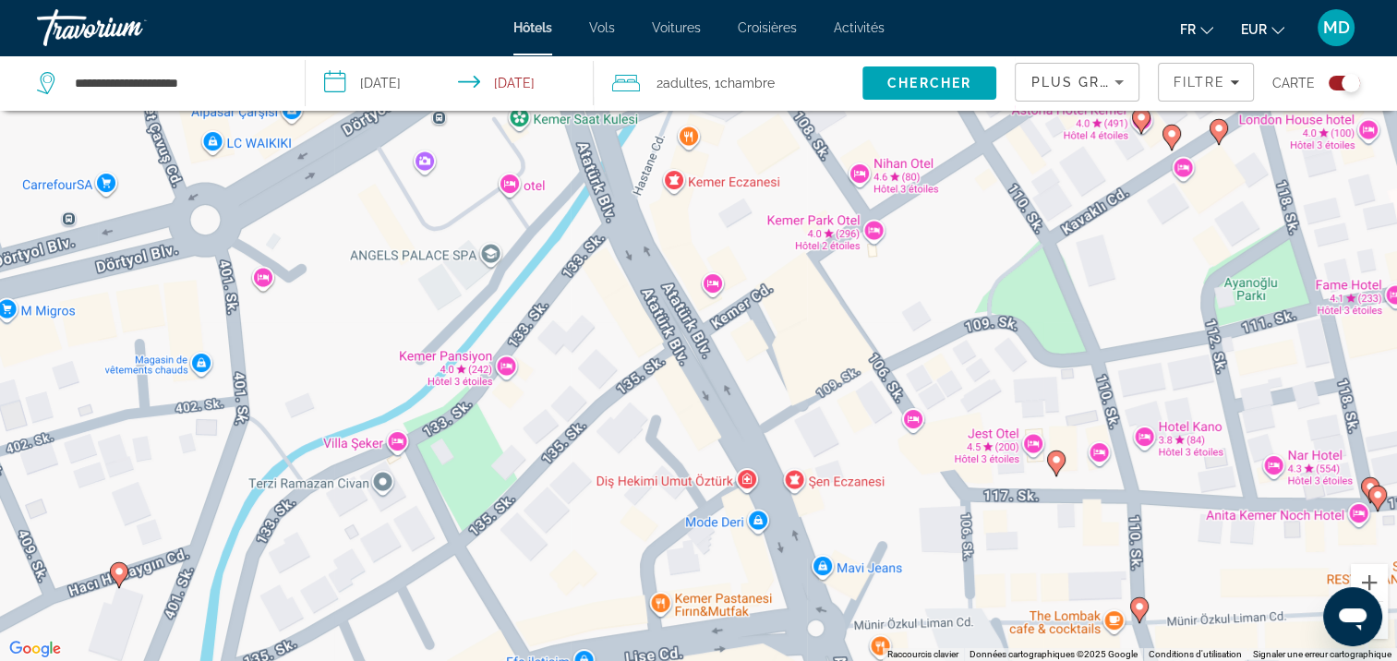
drag, startPoint x: 521, startPoint y: 468, endPoint x: 480, endPoint y: 420, distance: 62.9
click at [480, 420] on div "Pour activer le glissement avec le clavier, appuyez sur Alt+Entrée. Une fois ce…" at bounding box center [698, 330] width 1397 height 661
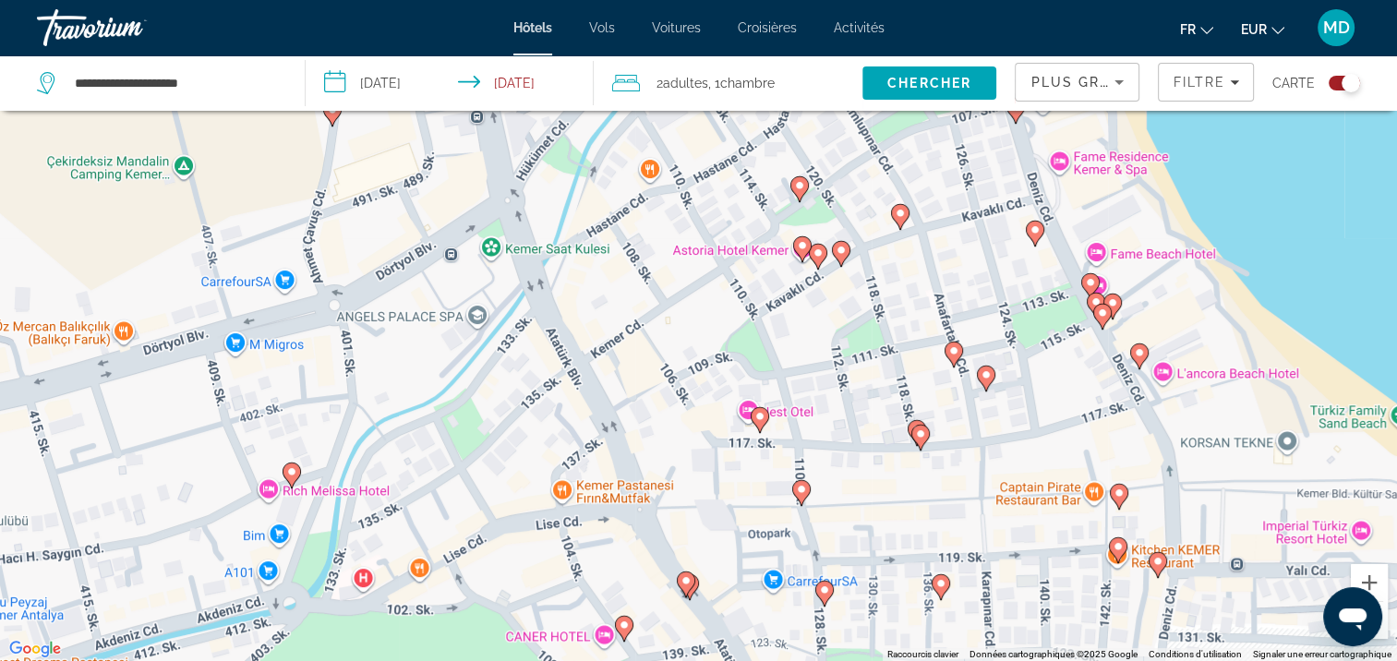
click at [296, 476] on icon "Main content" at bounding box center [290, 475] width 17 height 24
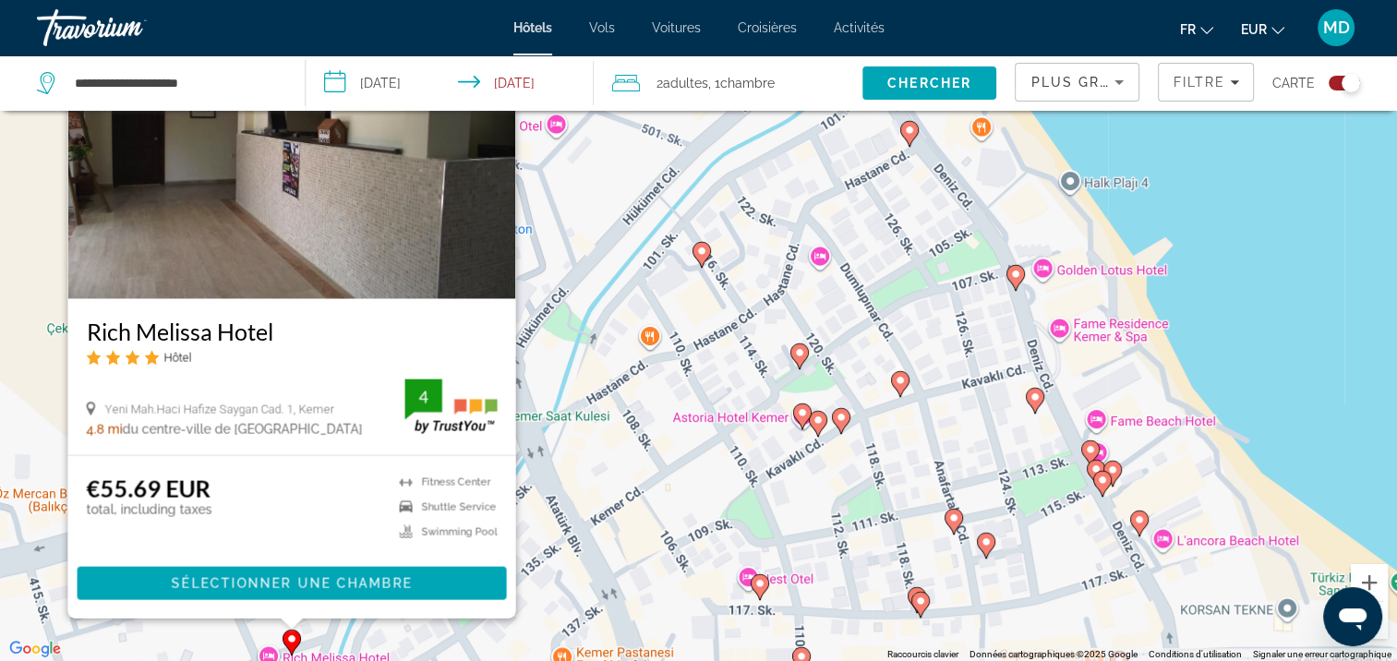
click at [614, 542] on div "Pour activer le glissement avec le clavier, appuyez sur Alt+Entrée. Une fois ce…" at bounding box center [698, 330] width 1397 height 661
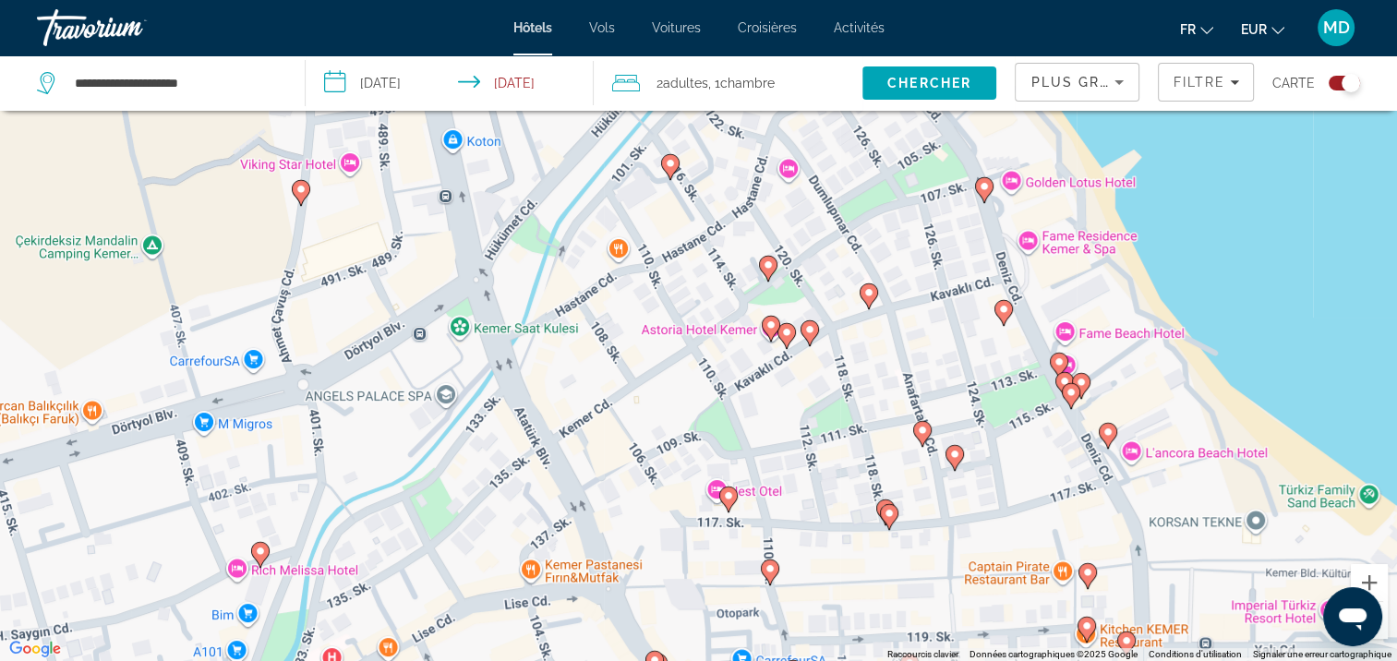
drag, startPoint x: 614, startPoint y: 542, endPoint x: 555, endPoint y: 376, distance: 176.3
click at [555, 376] on div "Pour activer le glissement avec le clavier, appuyez sur Alt+Entrée. Une fois ce…" at bounding box center [698, 330] width 1397 height 661
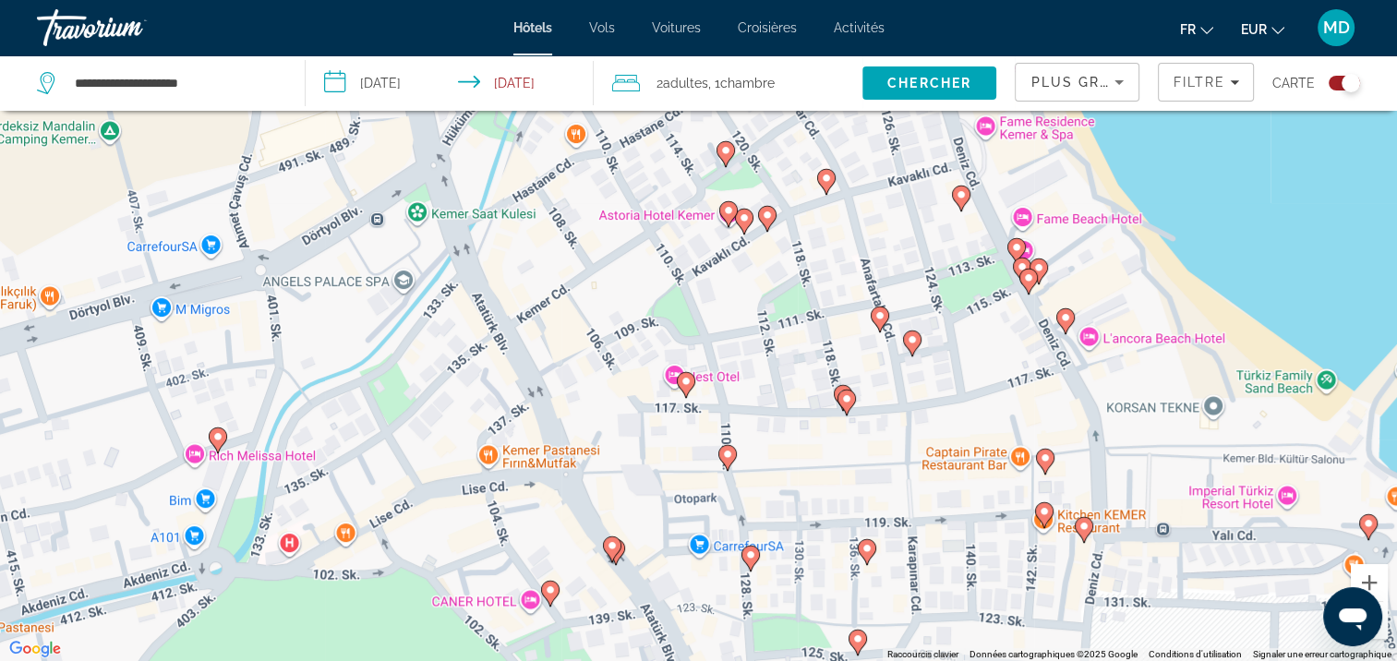
click at [555, 596] on icon "Main content" at bounding box center [549, 594] width 17 height 24
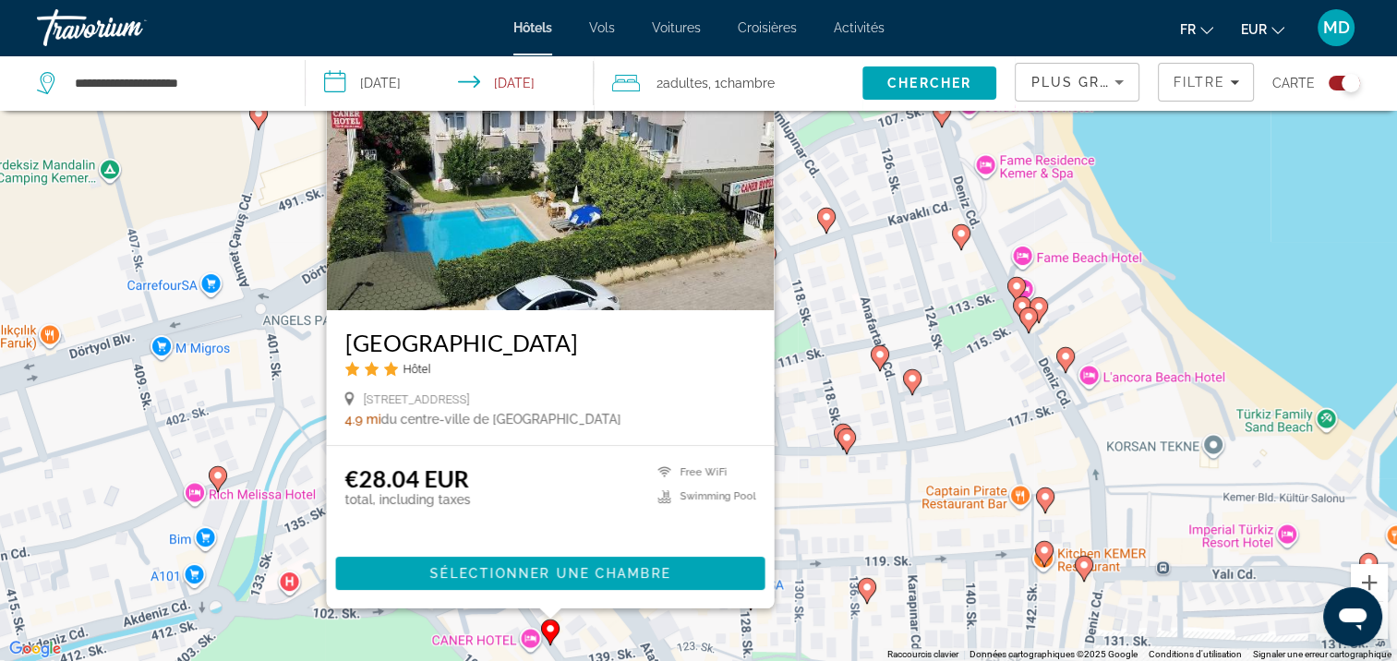
click at [798, 363] on div "Pour activer le glissement avec le clavier, appuyez sur Alt+Entrée. Une fois ce…" at bounding box center [698, 330] width 1397 height 661
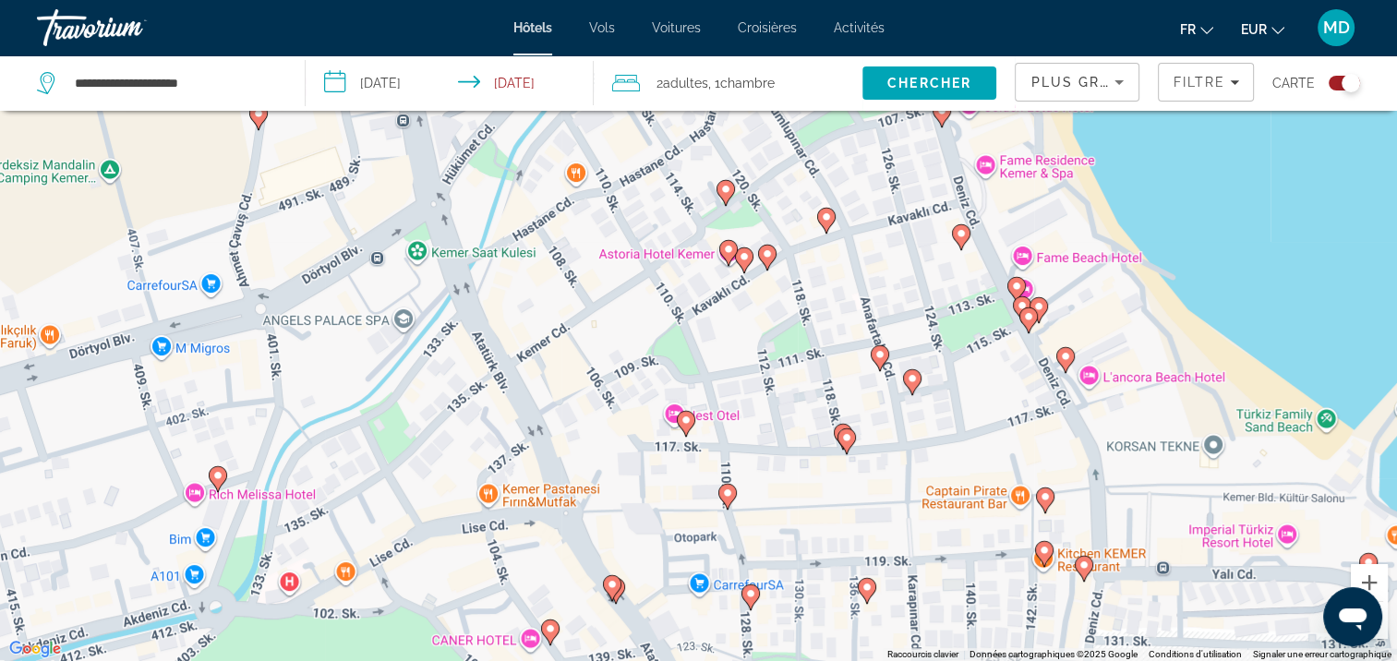
click at [610, 598] on icon "Main content" at bounding box center [612, 588] width 18 height 26
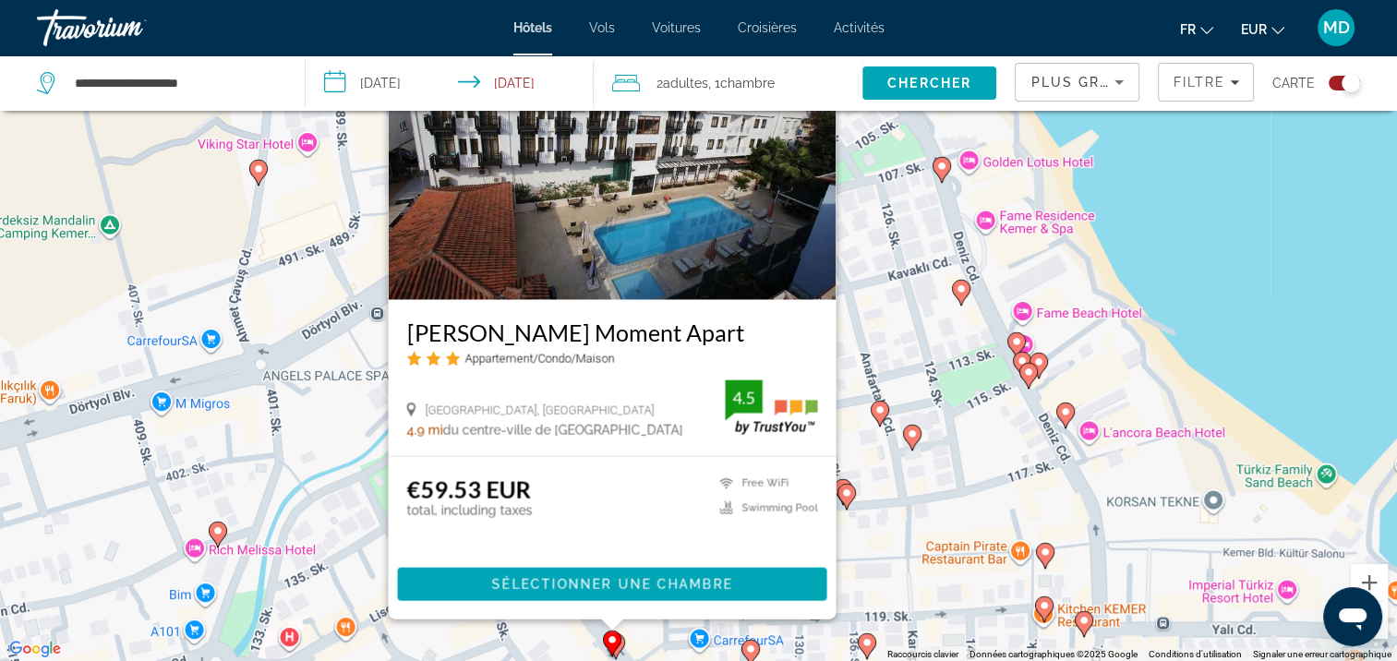
click at [866, 464] on div "Pour activer le glissement avec le clavier, appuyez sur Alt+Entrée. Une fois ce…" at bounding box center [698, 330] width 1397 height 661
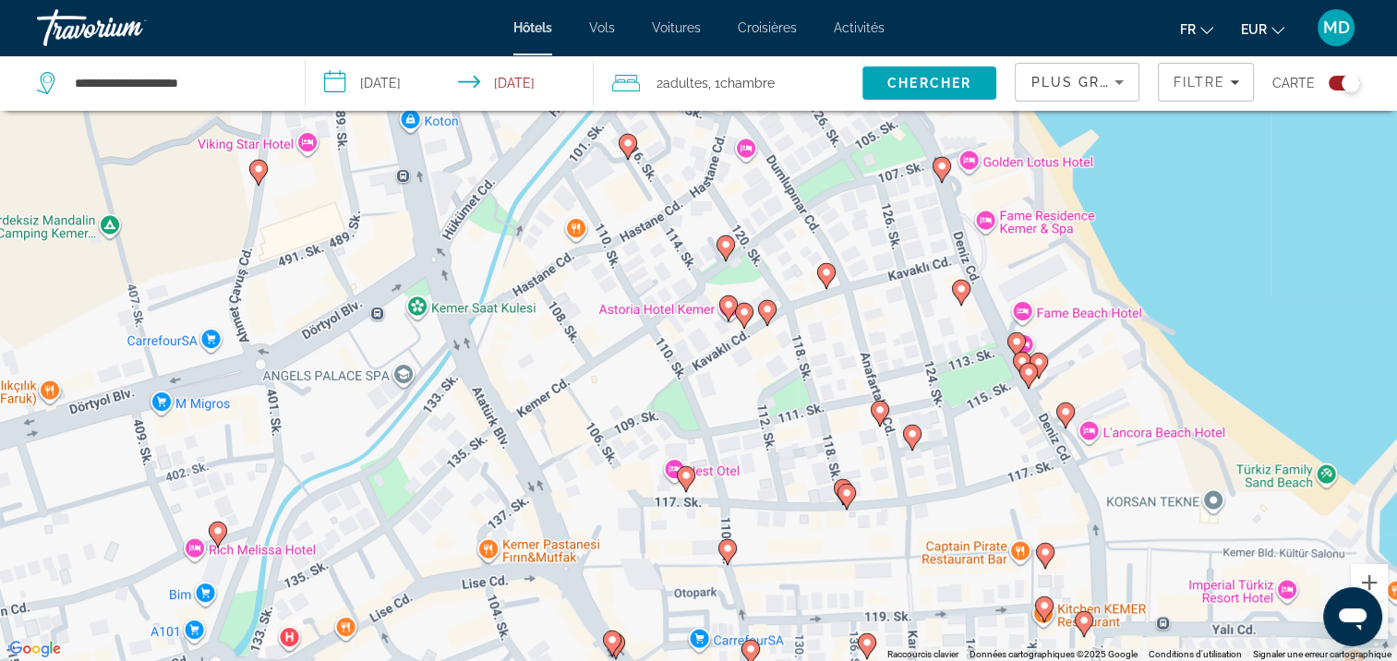
click at [728, 563] on gmp-advanced-marker "Main content" at bounding box center [727, 552] width 18 height 28
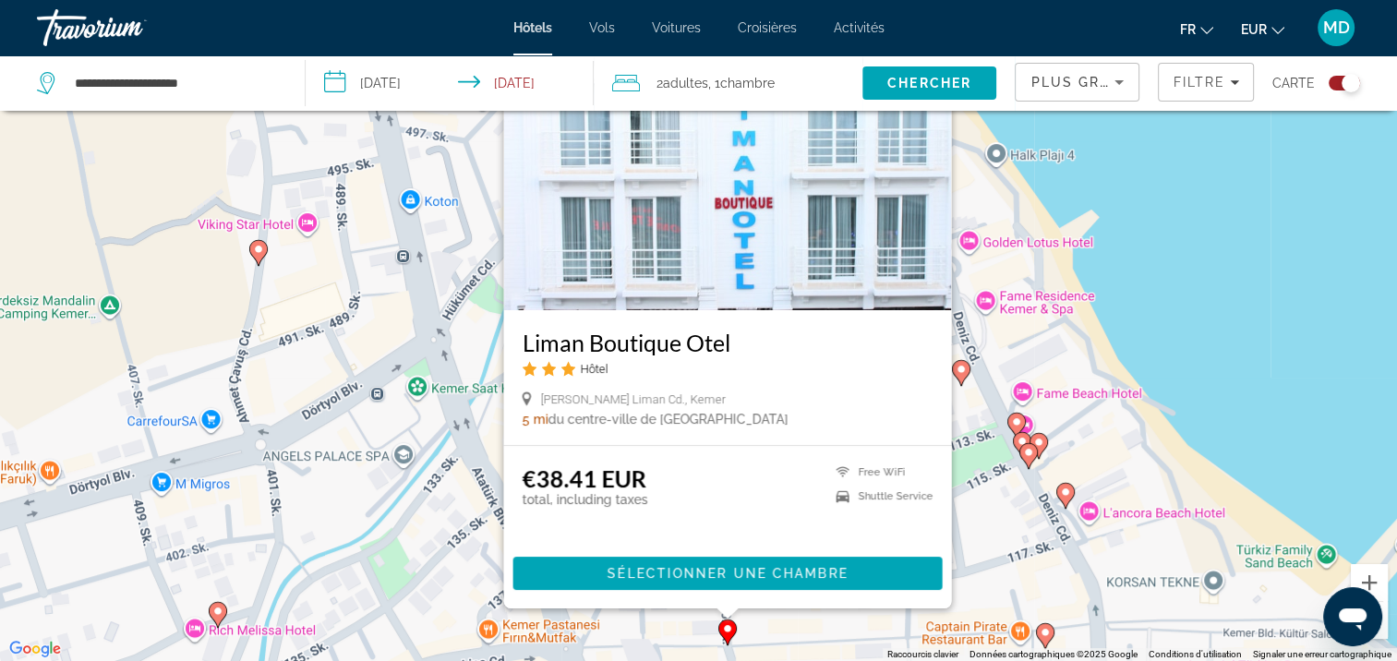
click at [474, 515] on div "Pour activer le glissement avec le clavier, appuyez sur Alt+Entrée. Une fois ce…" at bounding box center [698, 330] width 1397 height 661
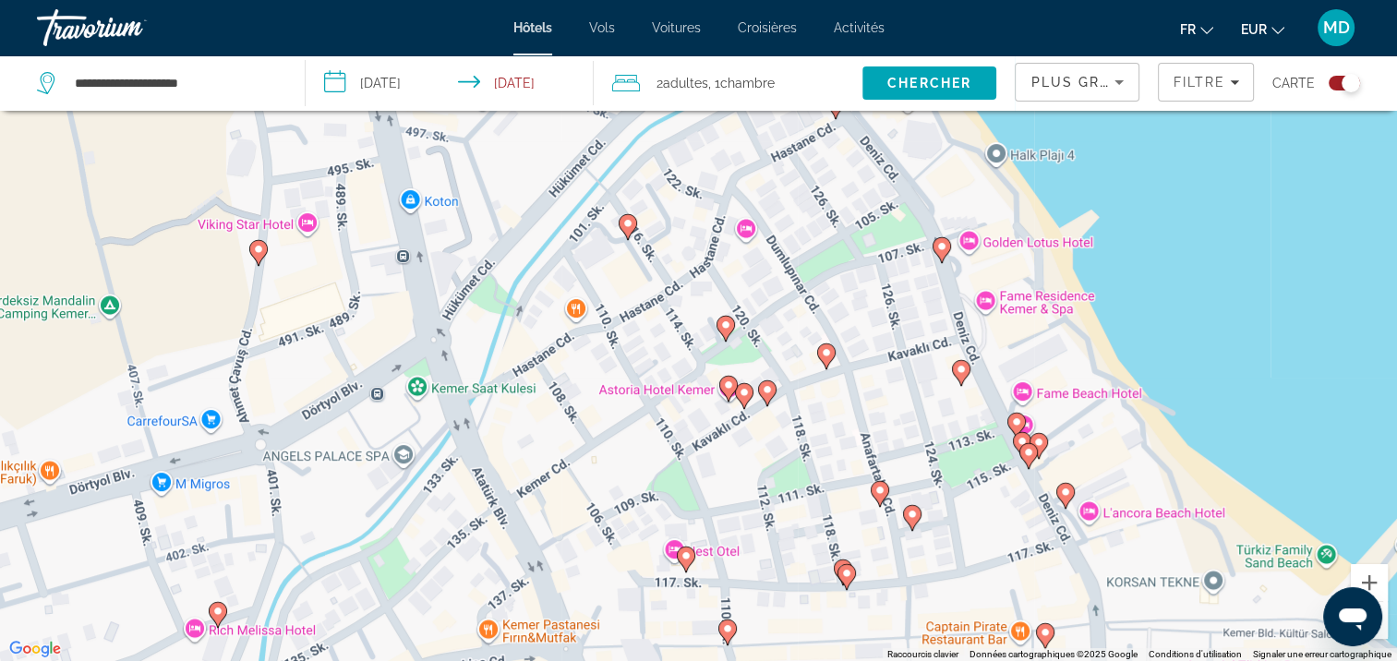
click at [623, 232] on icon "Main content" at bounding box center [626, 227] width 17 height 24
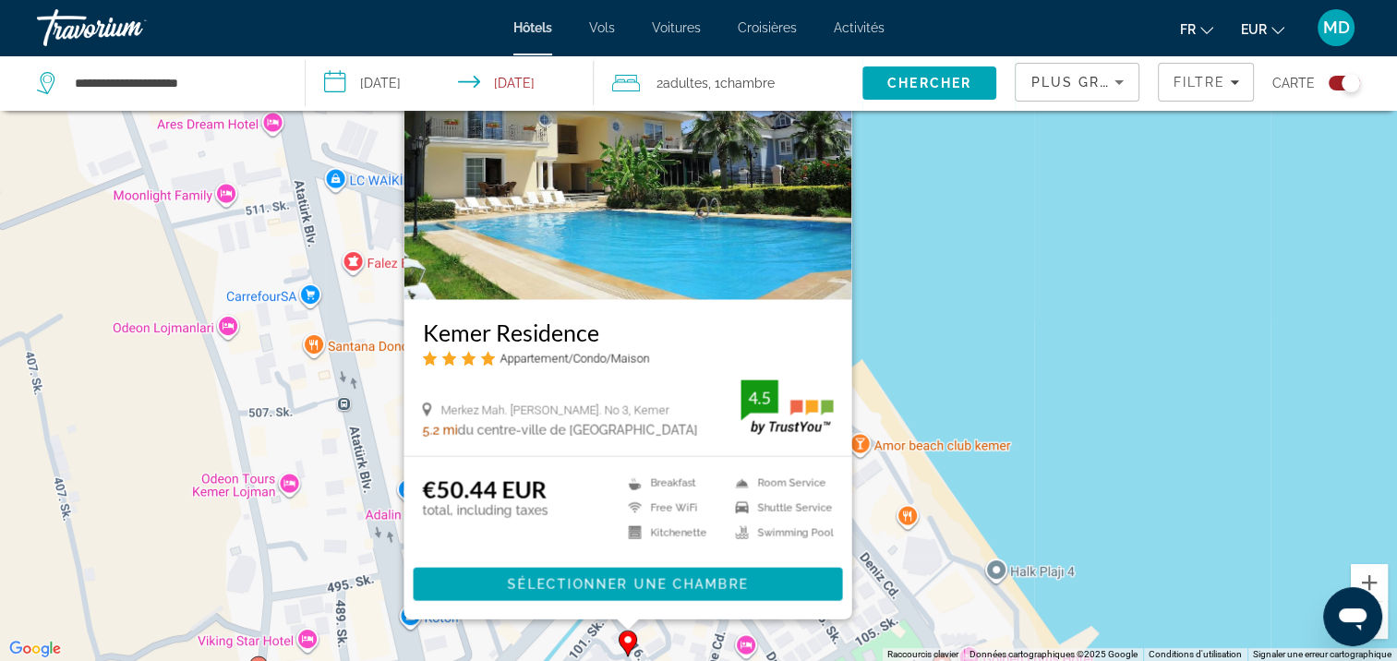
click at [923, 497] on div "Pour activer le glissement avec le clavier, appuyez sur Alt+Entrée. Une fois ce…" at bounding box center [698, 330] width 1397 height 661
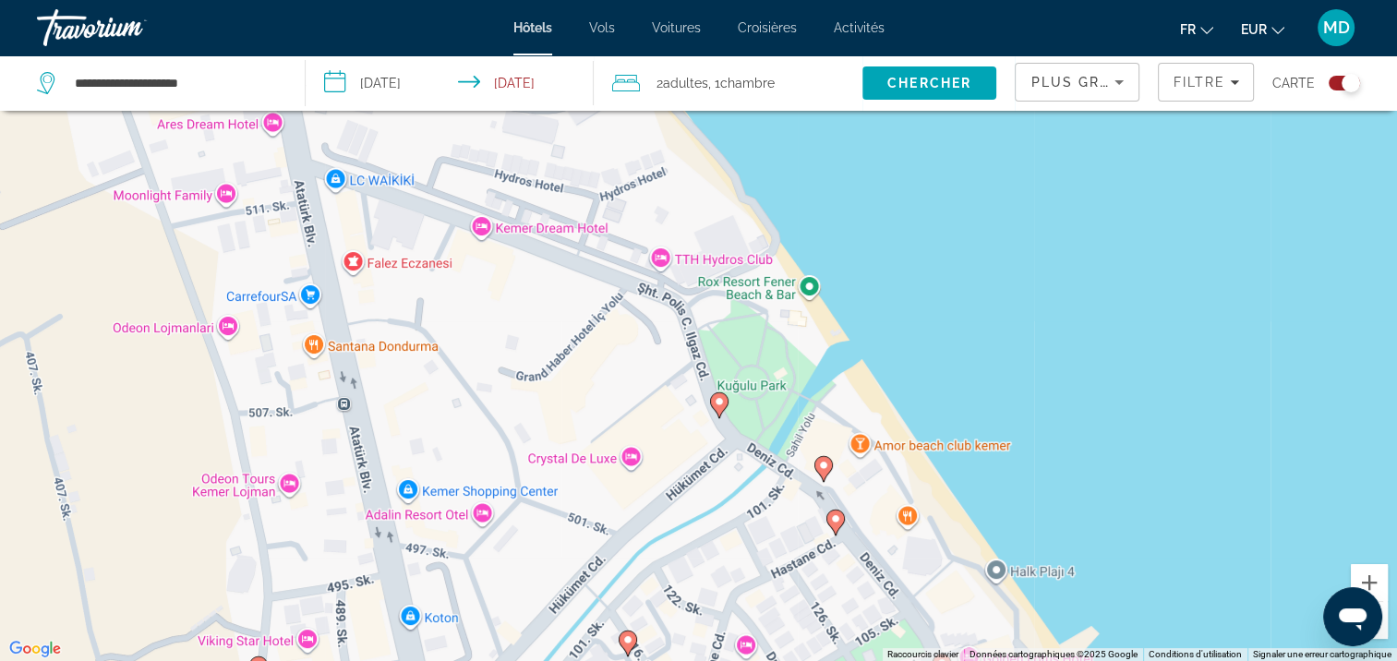
drag, startPoint x: 798, startPoint y: 505, endPoint x: 770, endPoint y: 425, distance: 85.2
click at [771, 430] on div "Pour activer le glissement avec le clavier, appuyez sur Alt+Entrée. Une fois ce…" at bounding box center [698, 330] width 1397 height 661
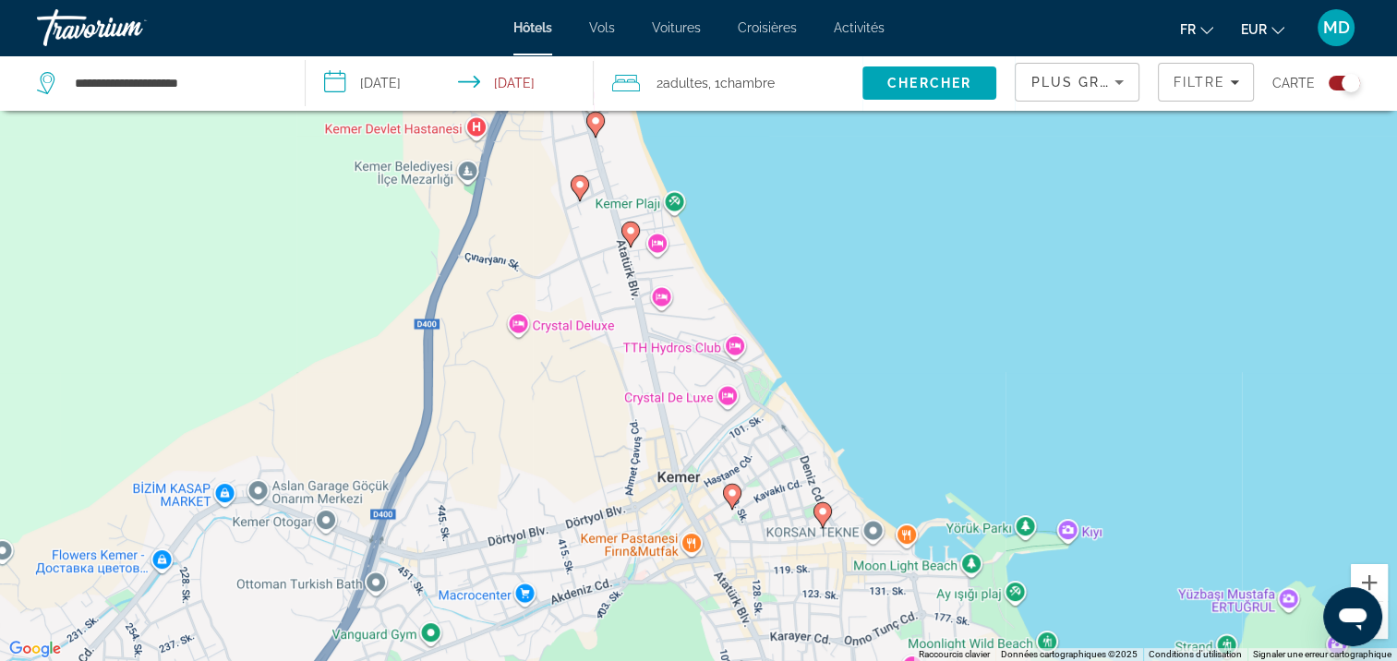
click at [642, 458] on div "Pour activer le glissement avec le clavier, appuyez sur Alt+Entrée. Une fois ce…" at bounding box center [698, 330] width 1397 height 661
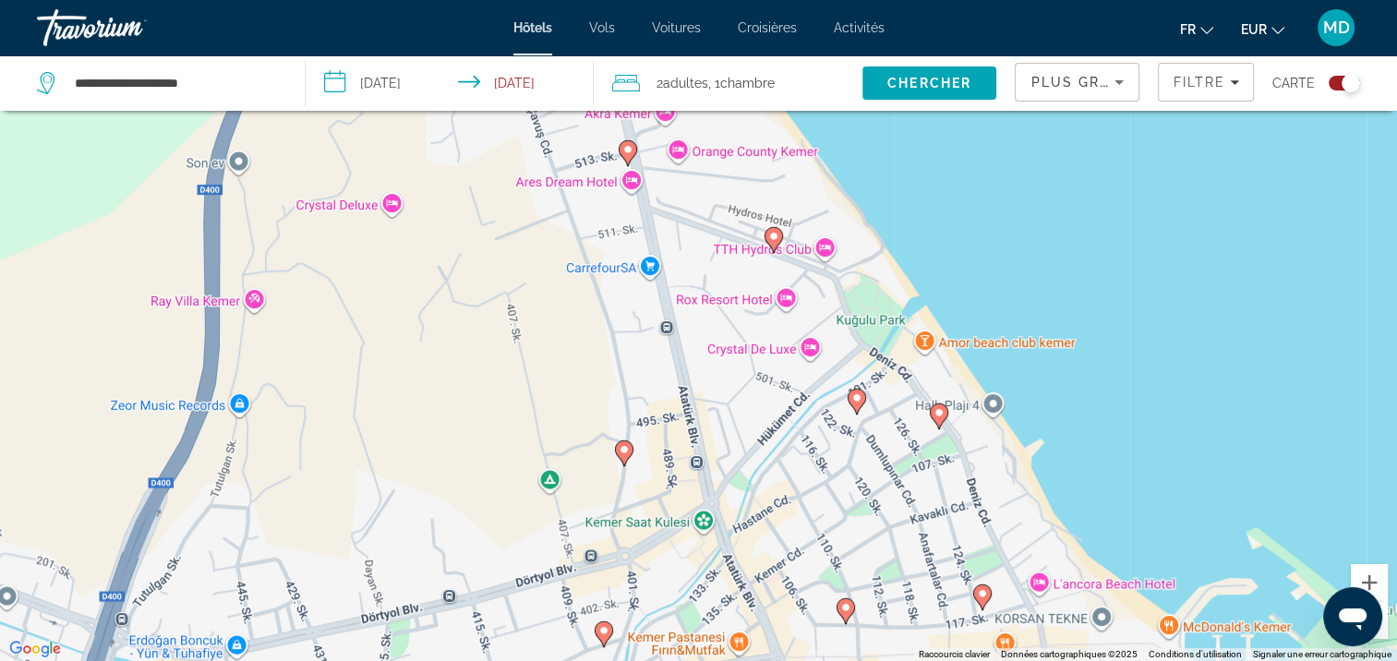
click at [622, 465] on gmp-advanced-marker "Main content" at bounding box center [624, 453] width 18 height 28
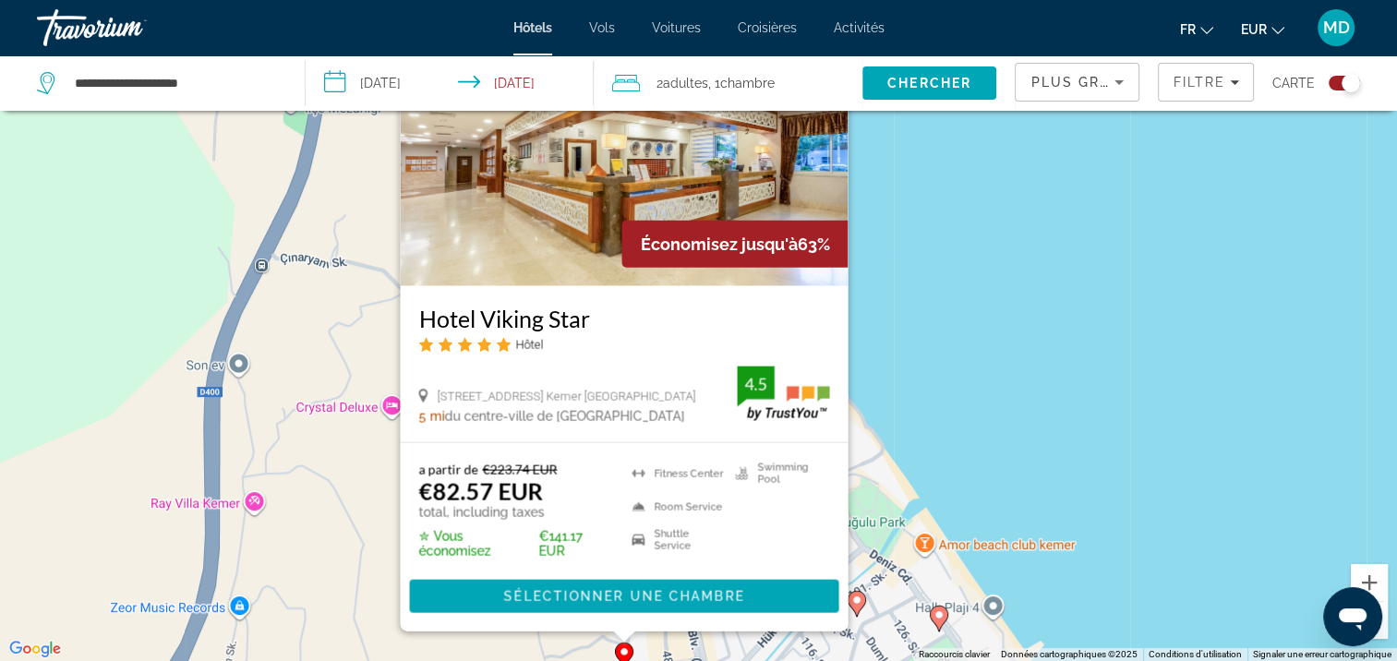
click at [891, 498] on div "Pour activer le glissement avec le clavier, appuyez sur Alt+Entrée. Une fois ce…" at bounding box center [698, 330] width 1397 height 661
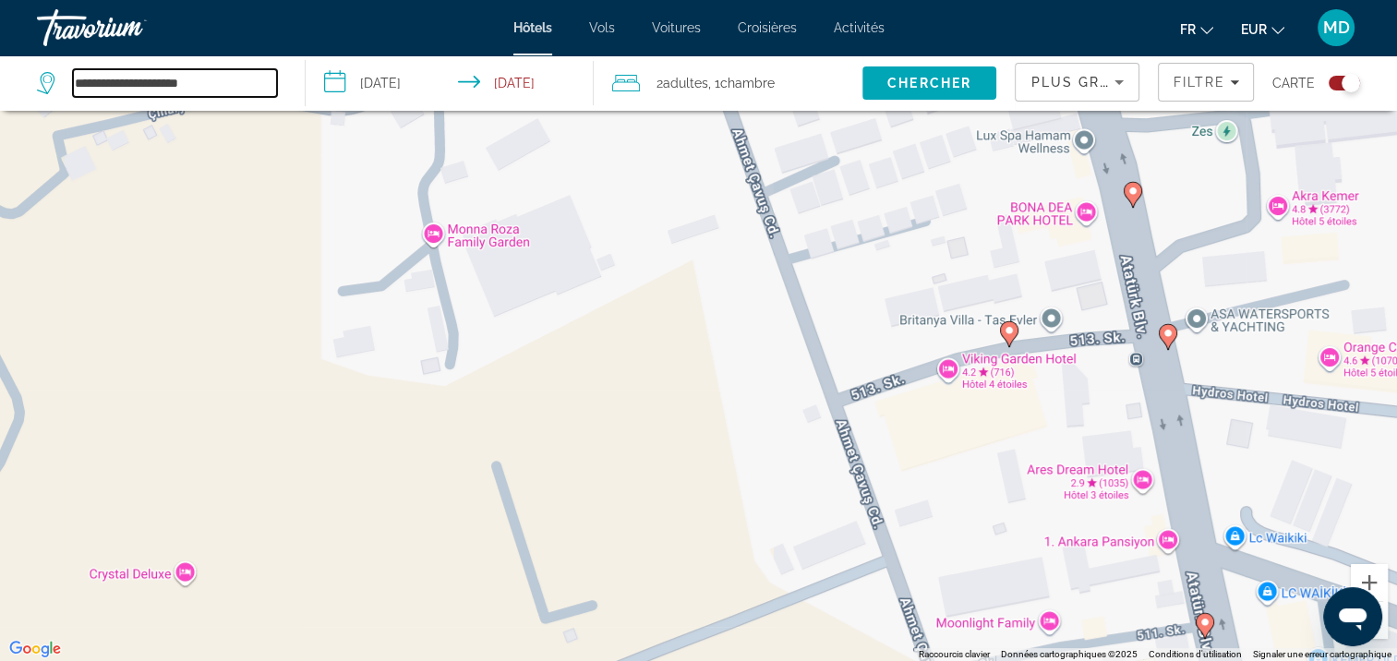
drag, startPoint x: 220, startPoint y: 75, endPoint x: -4, endPoint y: 45, distance: 225.3
click at [0, 45] on html "**********" at bounding box center [698, 219] width 1397 height 661
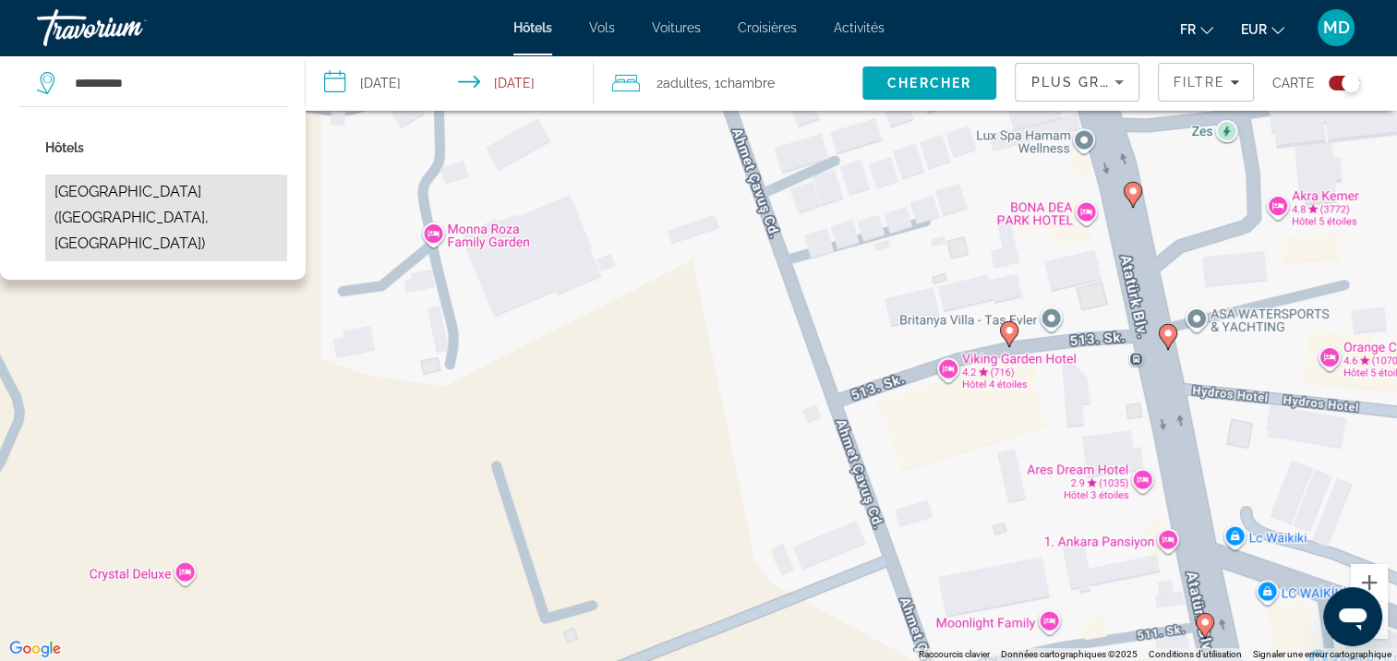
click at [182, 206] on button "[GEOGRAPHIC_DATA] ([GEOGRAPHIC_DATA], [GEOGRAPHIC_DATA])" at bounding box center [166, 217] width 242 height 87
type input "**********"
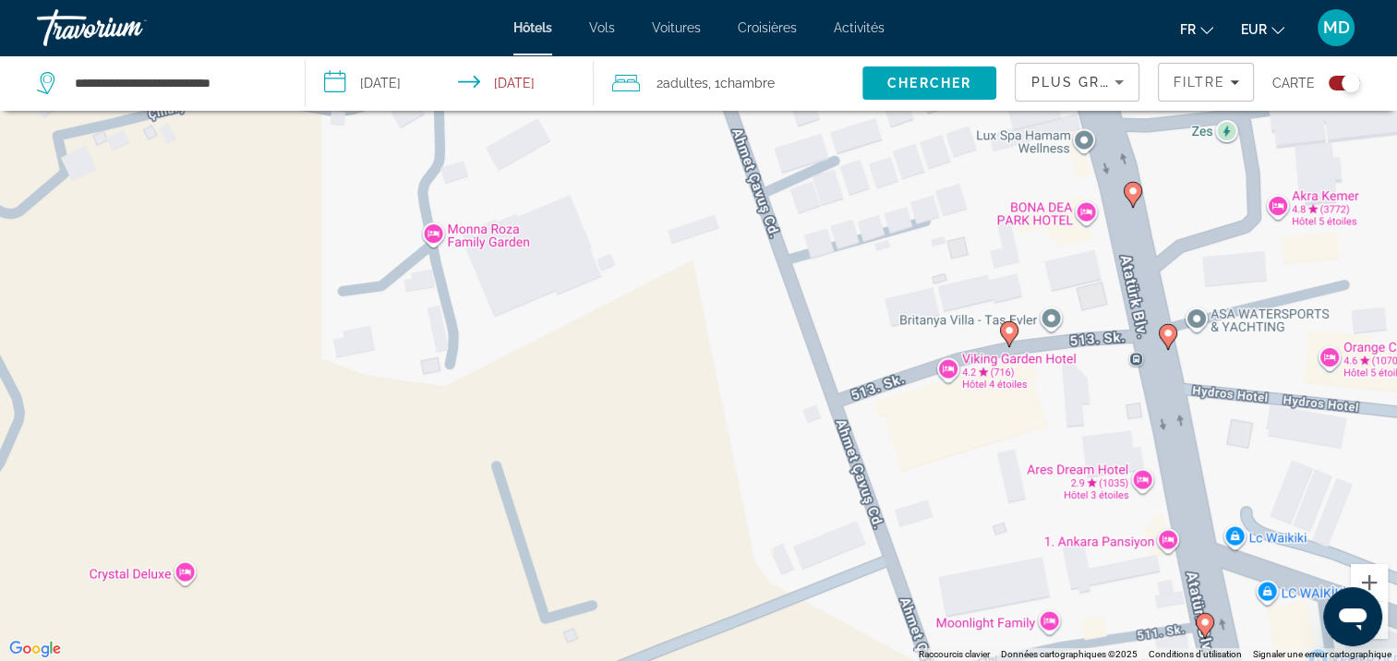
click at [373, 78] on input "**********" at bounding box center [453, 85] width 294 height 61
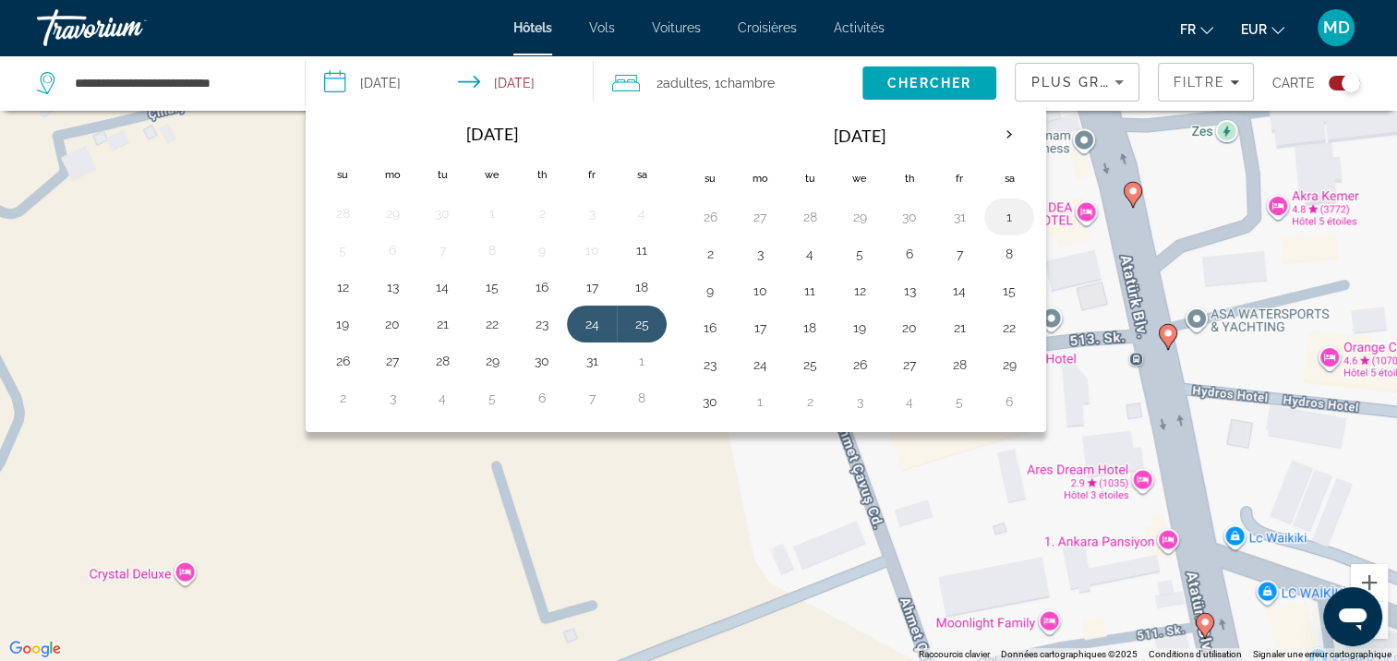
click at [1001, 225] on button "1" at bounding box center [1009, 217] width 30 height 26
click at [715, 247] on button "2" at bounding box center [710, 254] width 30 height 26
type input "**********"
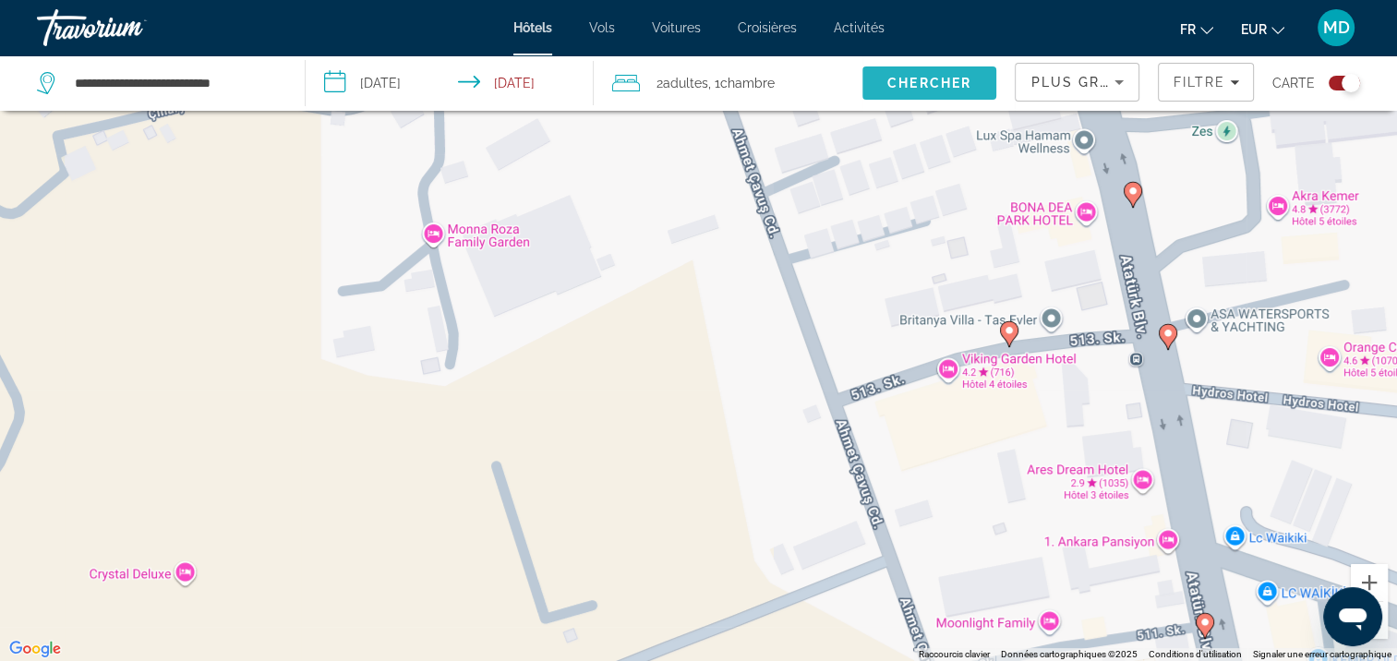
click at [906, 83] on span "Chercher" at bounding box center [929, 83] width 84 height 15
